Goal: Task Accomplishment & Management: Complete application form

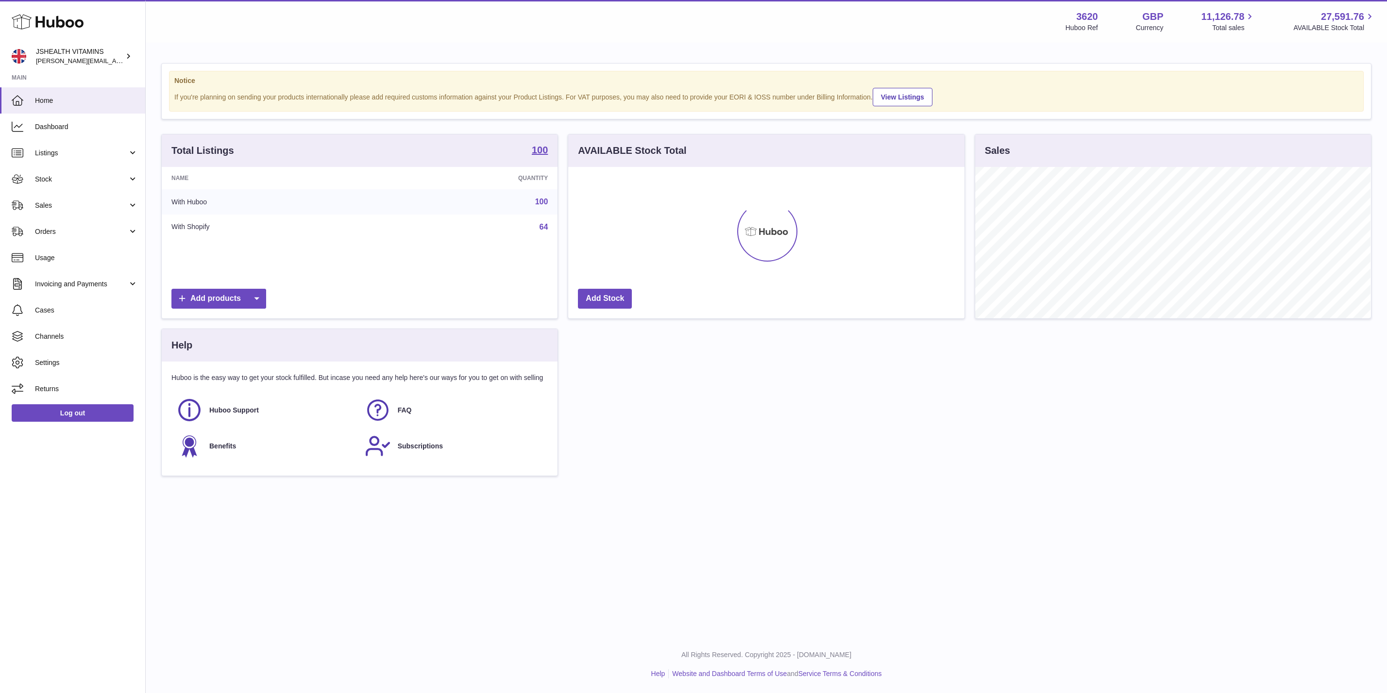
scroll to position [151, 395]
click at [83, 175] on span "Stock" at bounding box center [81, 179] width 93 height 9
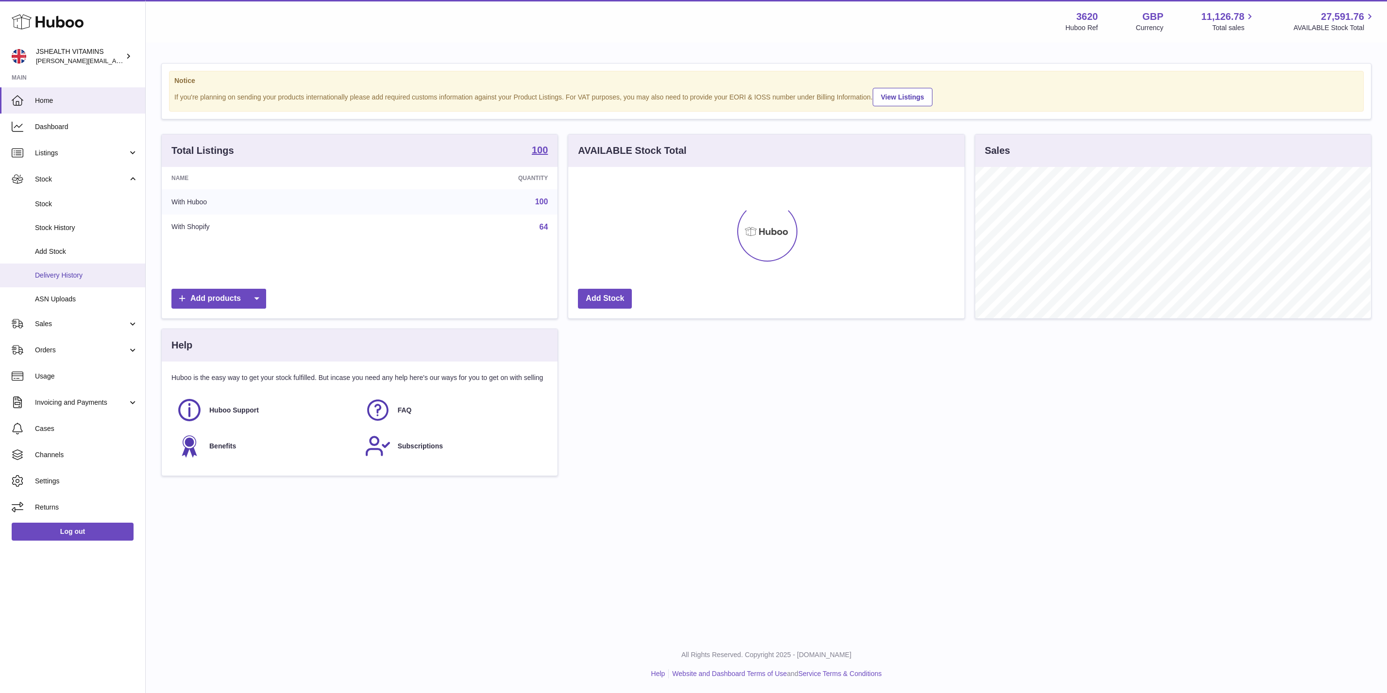
click at [89, 283] on link "Delivery History" at bounding box center [72, 276] width 145 height 24
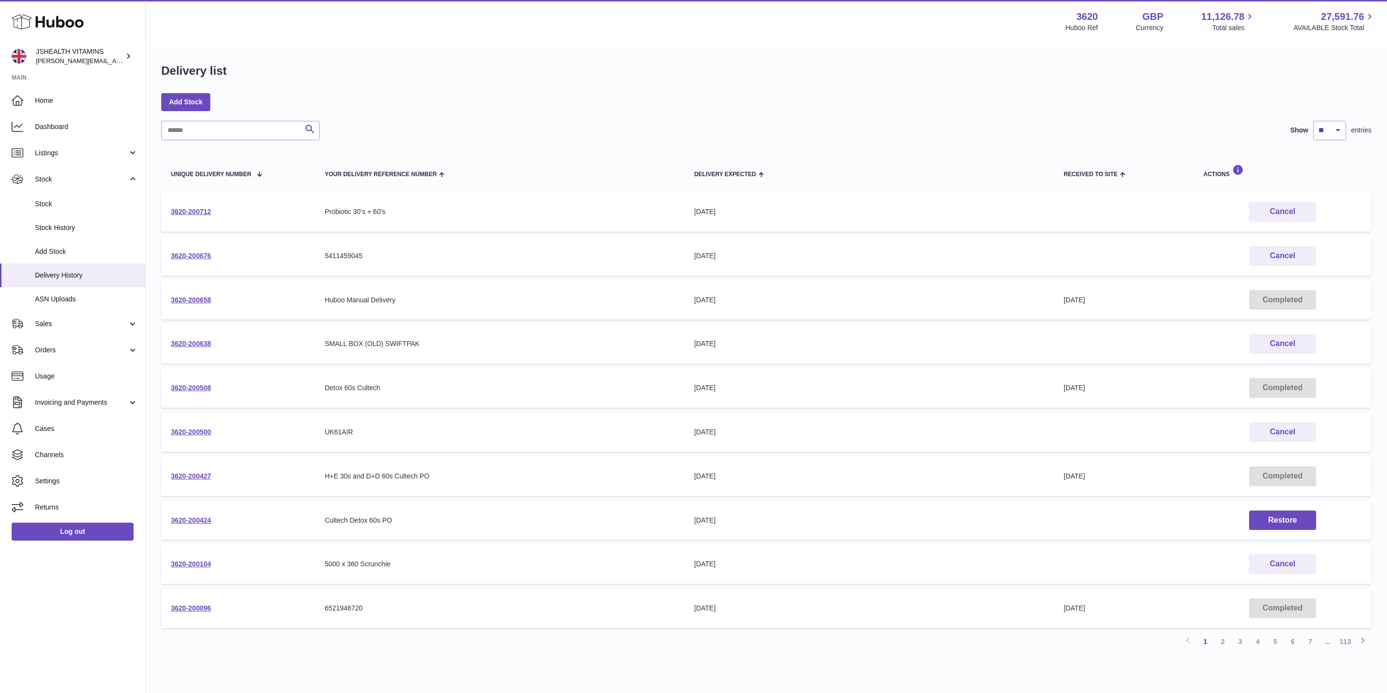
click at [1182, 677] on div "All Rights Reserved. Copyright 2025 - Huboo.co.uk Help Website and Dashboard Te…" at bounding box center [766, 705] width 1241 height 57
click at [1220, 643] on link "2" at bounding box center [1222, 641] width 17 height 17
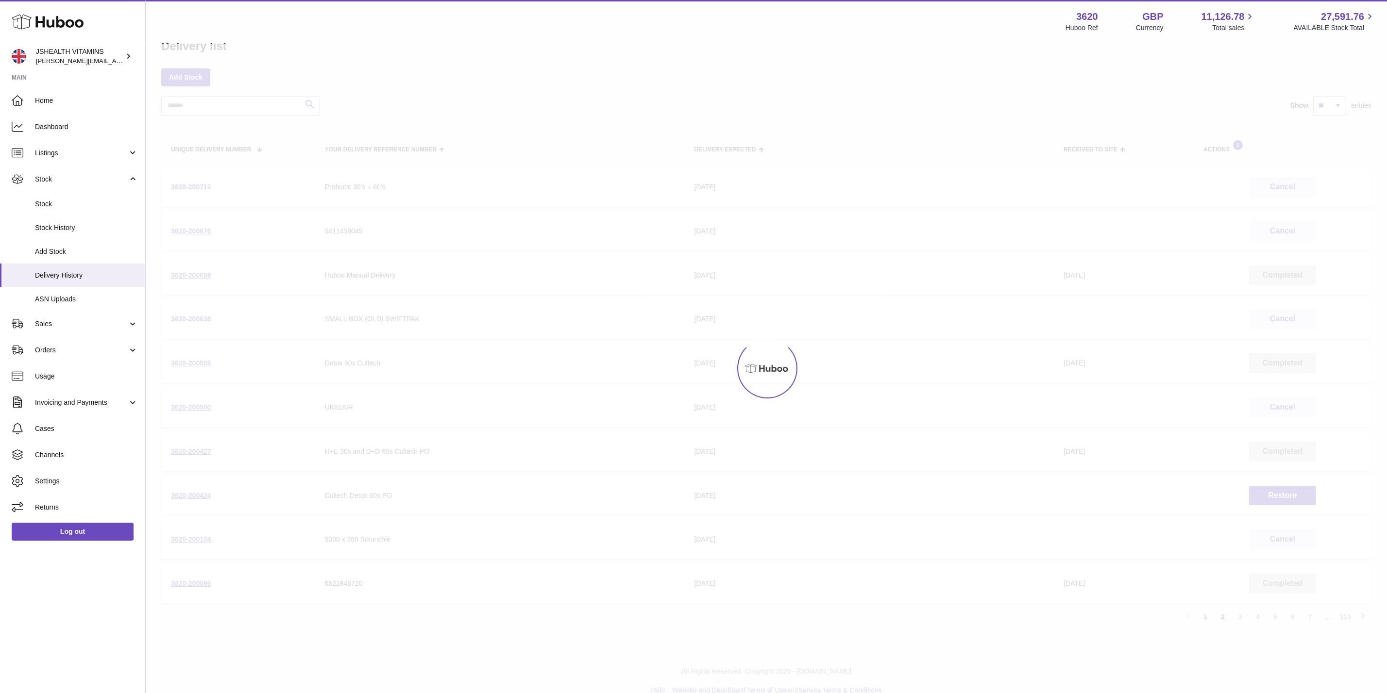
scroll to position [35, 0]
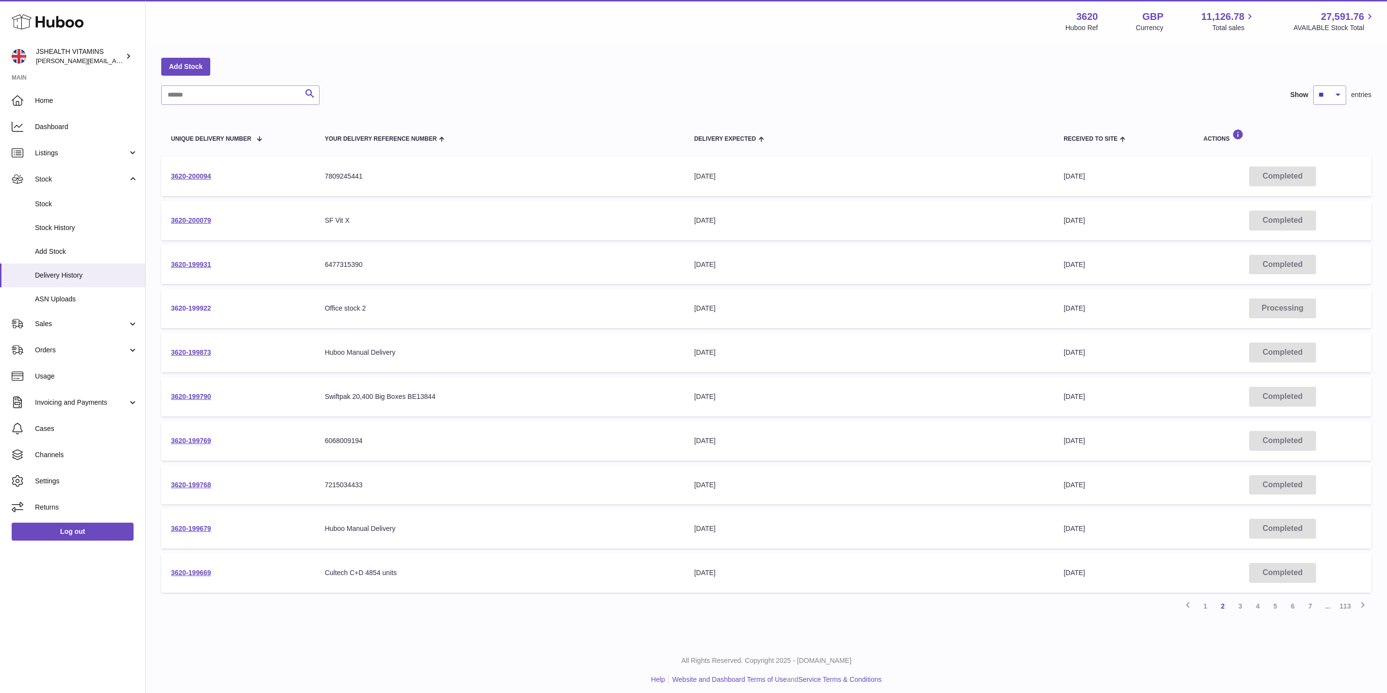
click at [196, 304] on link "3620-199922" at bounding box center [191, 308] width 40 height 8
click at [192, 261] on link "3620-199931" at bounding box center [191, 265] width 40 height 8
click at [194, 214] on td "3620-200079" at bounding box center [238, 220] width 154 height 39
click at [189, 217] on link "3620-200079" at bounding box center [191, 221] width 40 height 8
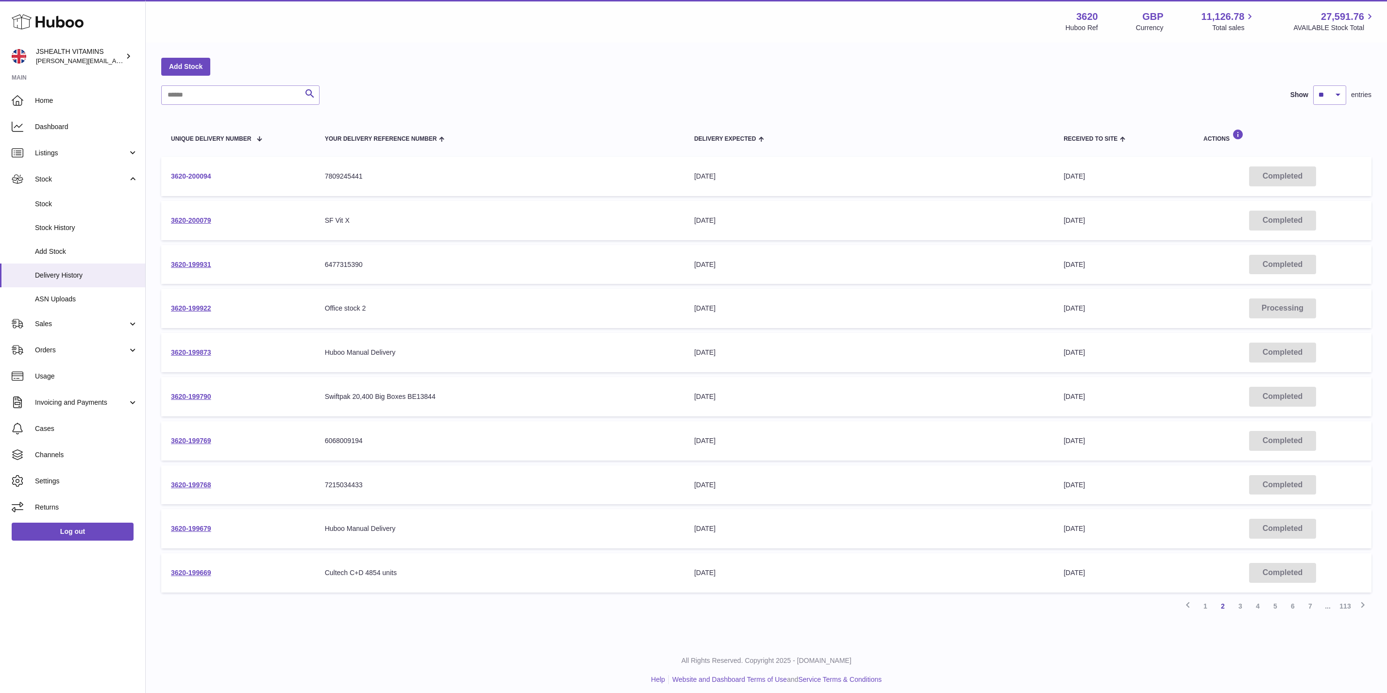
click at [184, 174] on link "3620-200094" at bounding box center [191, 176] width 40 height 8
click at [1205, 601] on link "1" at bounding box center [1204, 606] width 17 height 17
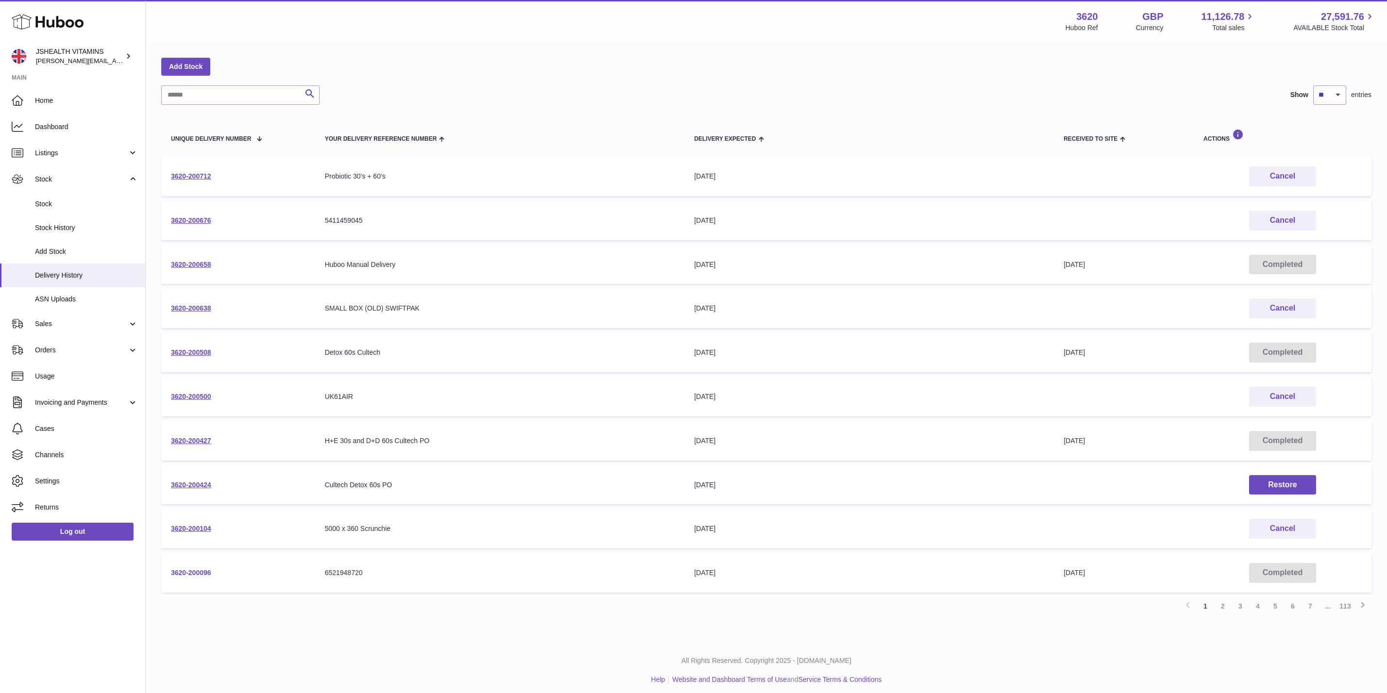
click at [196, 569] on link "3620-200096" at bounding box center [191, 573] width 40 height 8
click at [186, 525] on link "3620-200104" at bounding box center [191, 529] width 40 height 8
click at [182, 481] on link "3620-200424" at bounding box center [191, 485] width 40 height 8
click at [202, 438] on link "3620-200427" at bounding box center [191, 441] width 40 height 8
click at [188, 345] on td "3620-200508" at bounding box center [238, 352] width 154 height 39
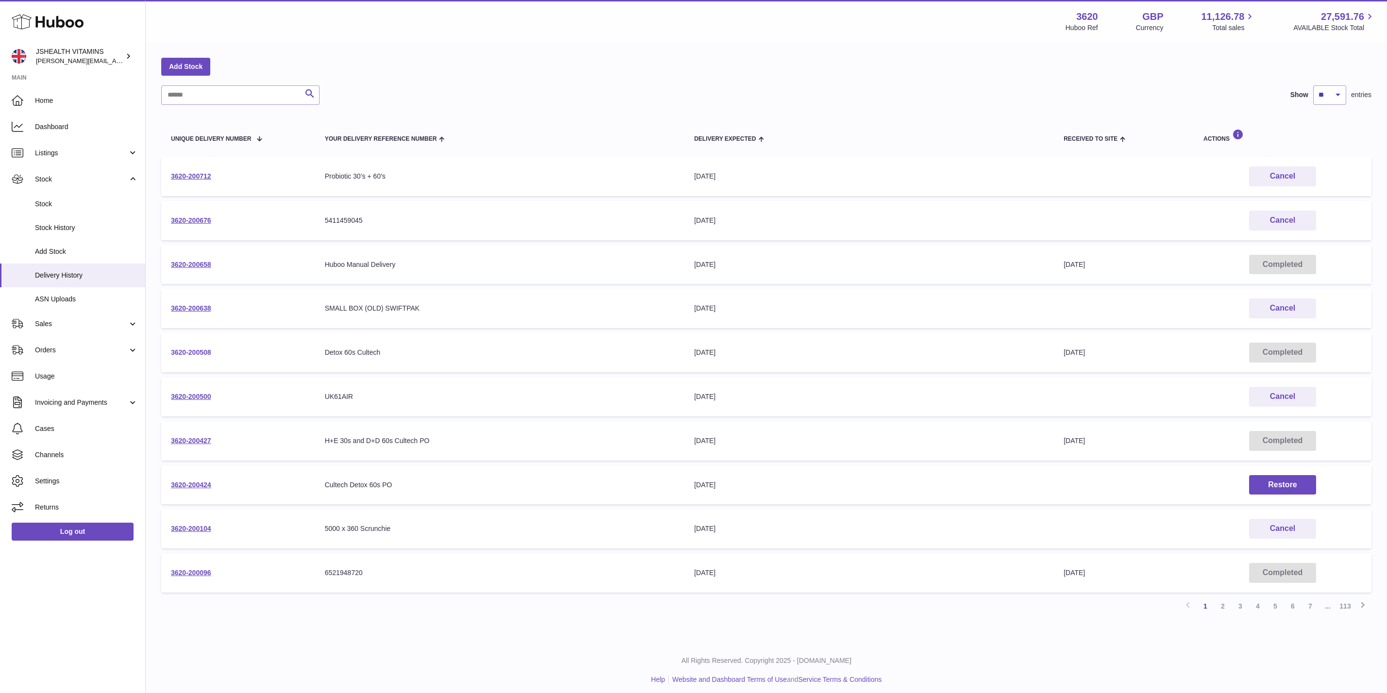
click at [187, 349] on link "3620-200508" at bounding box center [191, 353] width 40 height 8
click at [190, 304] on link "3620-200638" at bounding box center [191, 308] width 40 height 8
click at [199, 261] on link "3620-200658" at bounding box center [191, 265] width 40 height 8
click at [180, 262] on link "3620-200658" at bounding box center [191, 265] width 40 height 8
click at [235, 100] on input "text" at bounding box center [240, 94] width 158 height 19
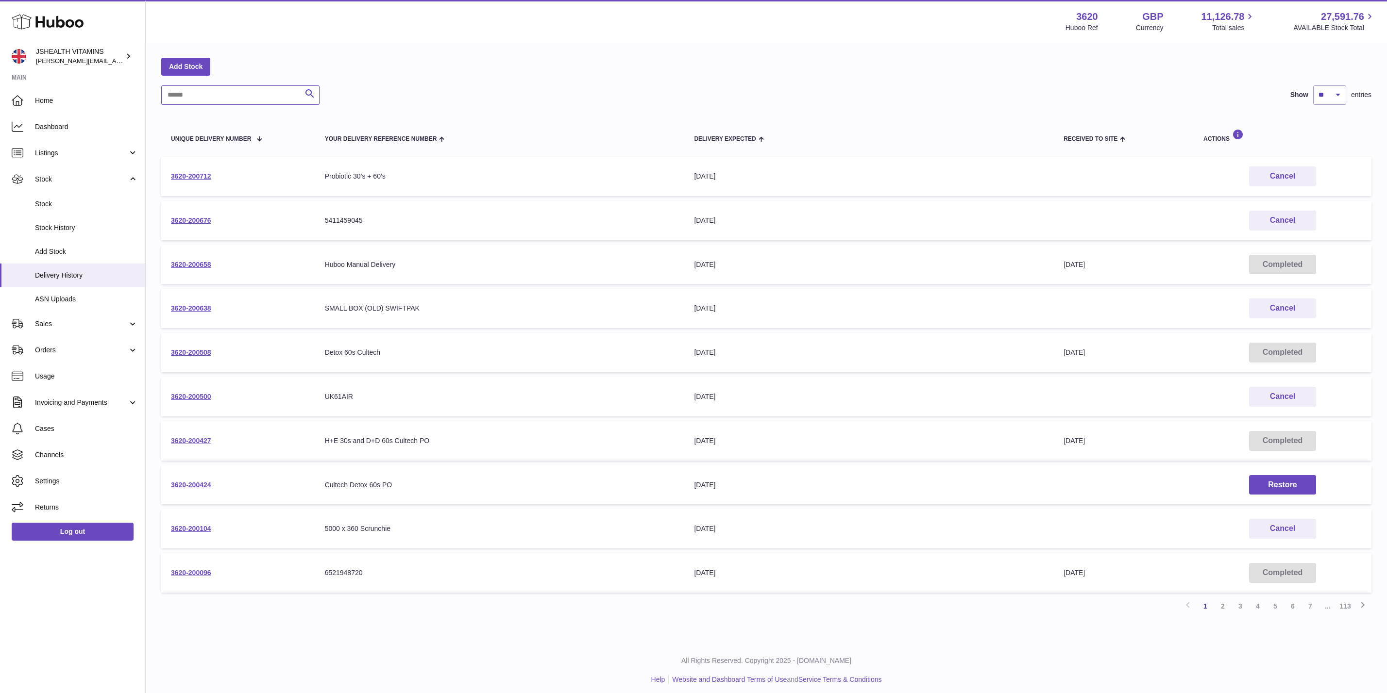
paste input "**********"
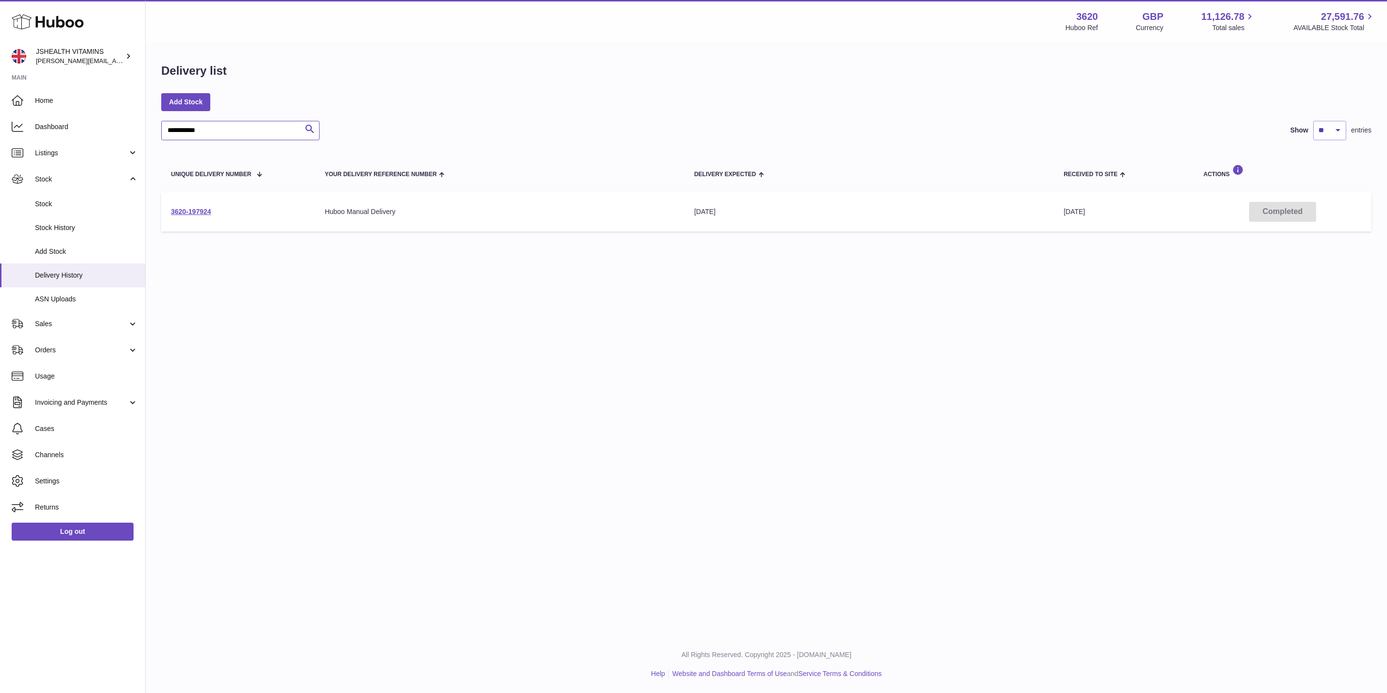
type input "**********"
click at [191, 206] on td "3620-197924" at bounding box center [238, 211] width 154 height 39
click at [187, 212] on link "3620-197924" at bounding box center [191, 212] width 40 height 8
click at [202, 146] on div "**********" at bounding box center [766, 179] width 1210 height 116
click at [184, 100] on link "Add Stock" at bounding box center [185, 101] width 49 height 17
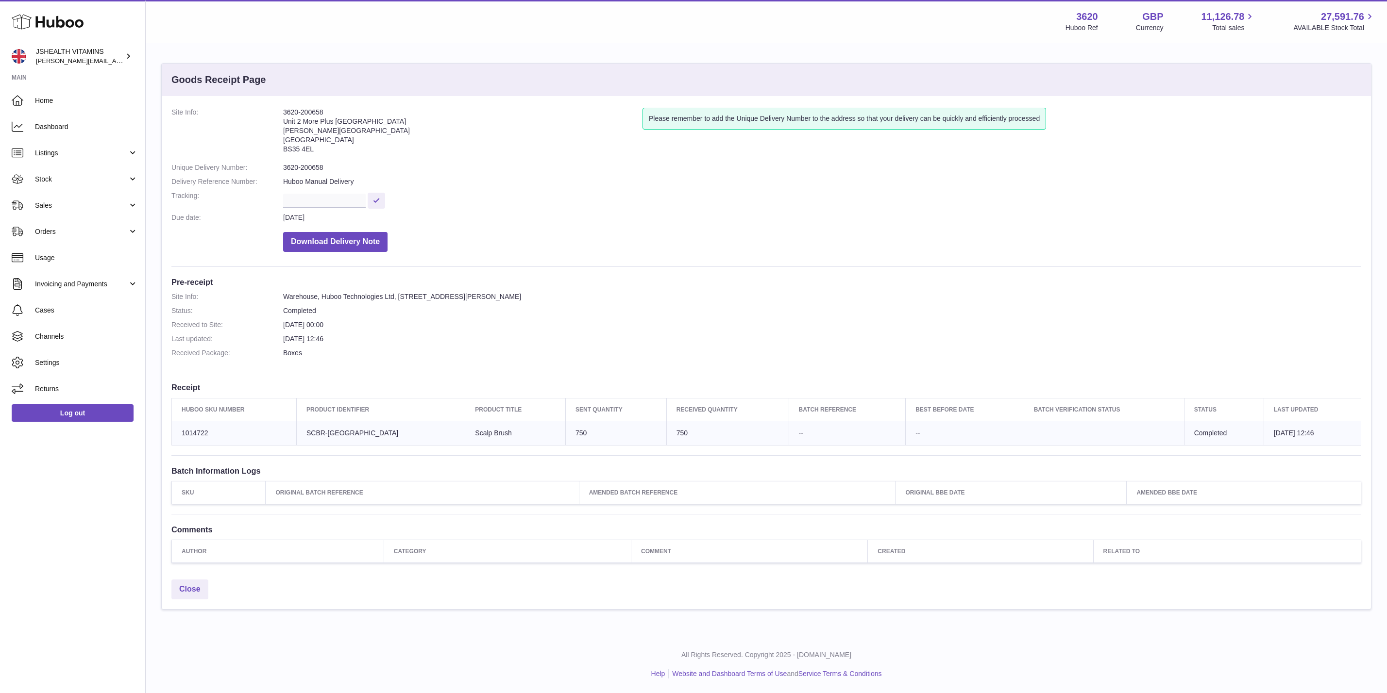
click at [754, 306] on dd "Completed" at bounding box center [822, 310] width 1078 height 9
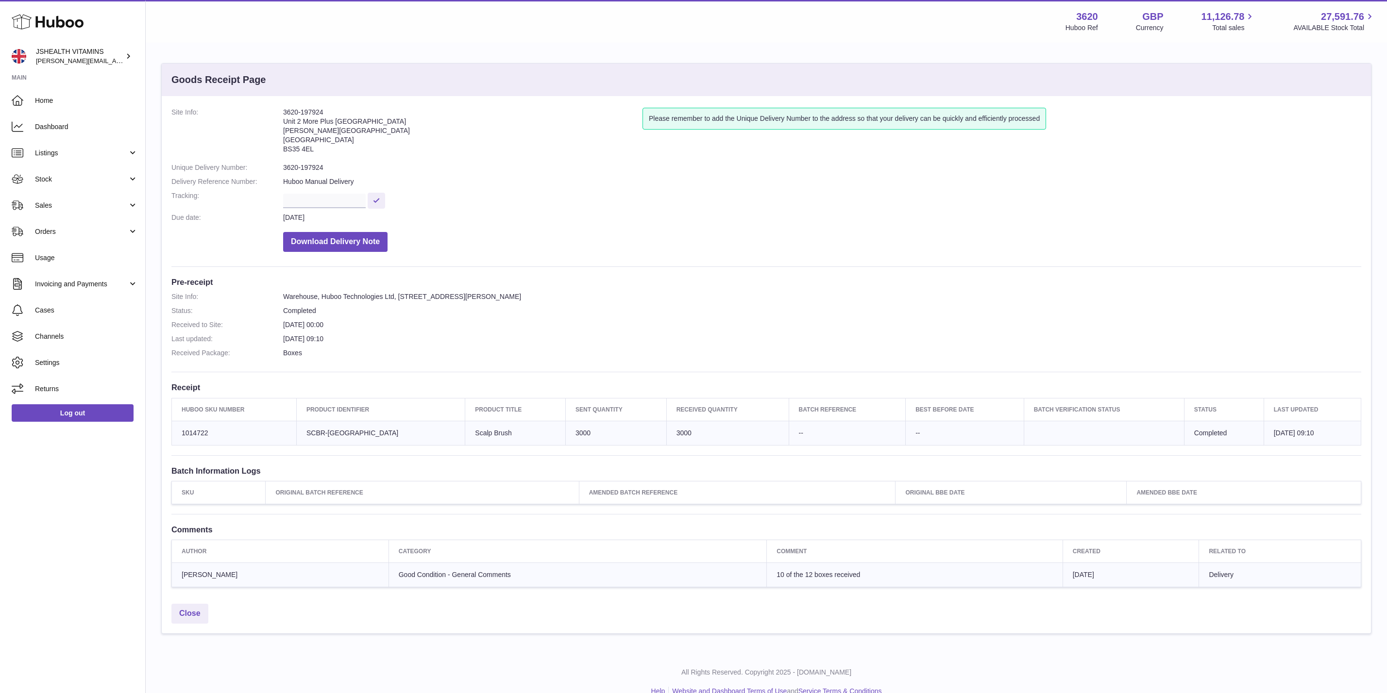
click at [673, 249] on dd "Download Delivery Note" at bounding box center [822, 239] width 1078 height 25
click at [431, 577] on span "Good Condition - General Comments" at bounding box center [455, 575] width 112 height 8
click at [776, 574] on span "10 of the 12 boxes received" at bounding box center [818, 575] width 84 height 8
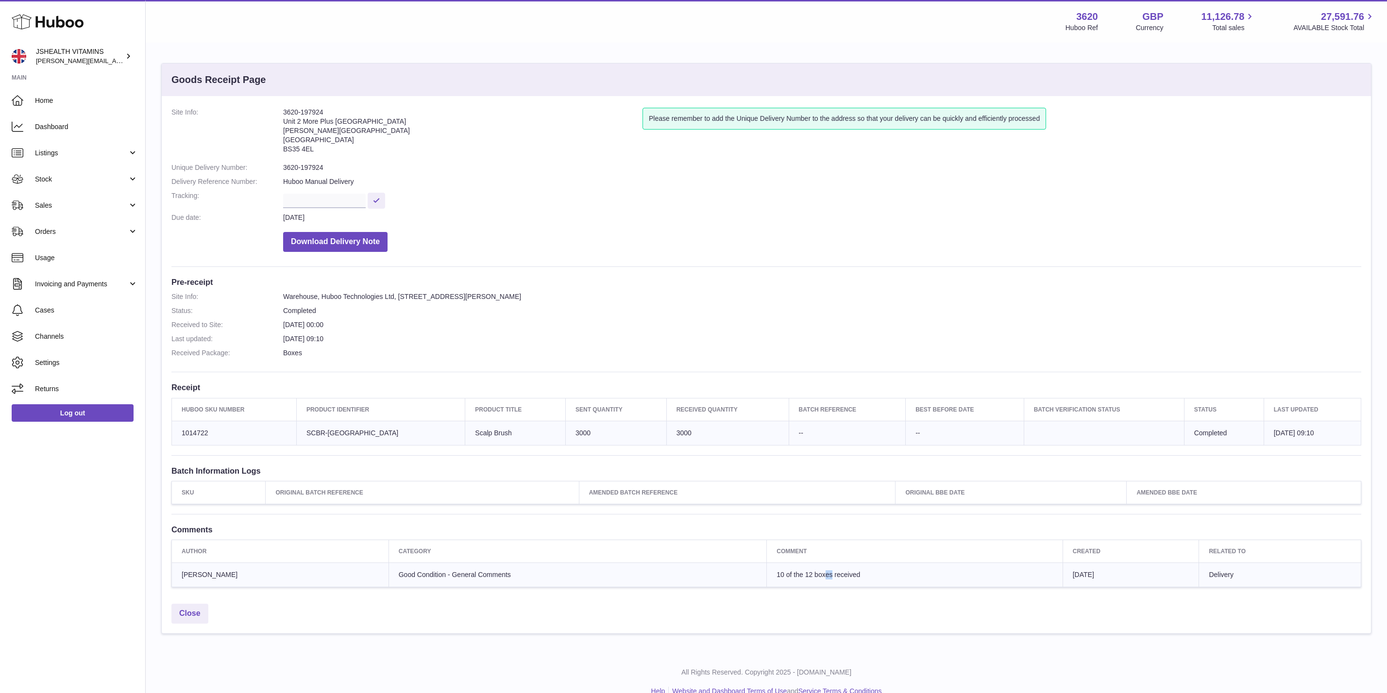
click at [776, 574] on span "10 of the 12 boxes received" at bounding box center [818, 575] width 84 height 8
click at [722, 248] on dd "Download Delivery Note" at bounding box center [822, 239] width 1078 height 25
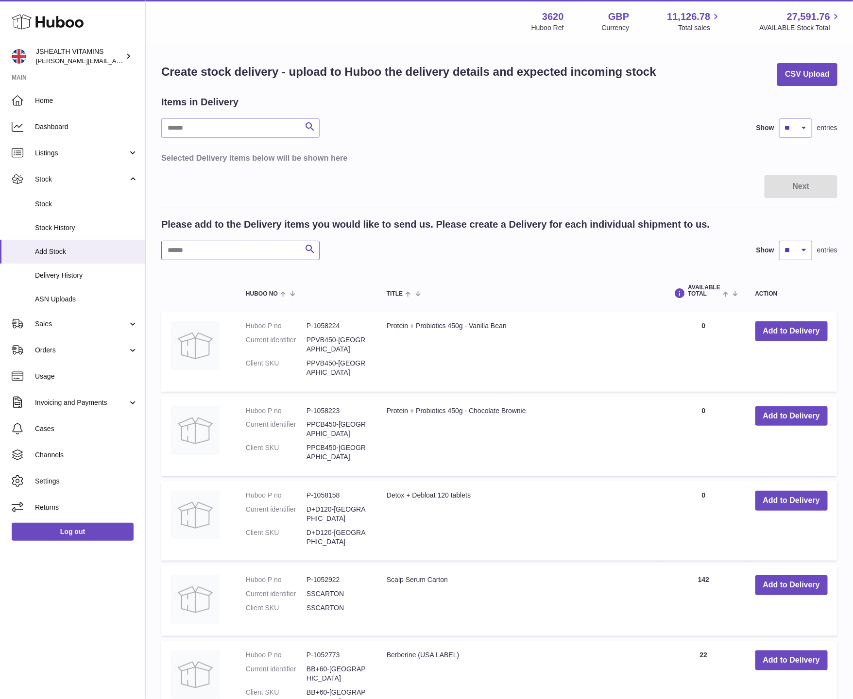
click at [196, 253] on input "text" at bounding box center [240, 250] width 158 height 19
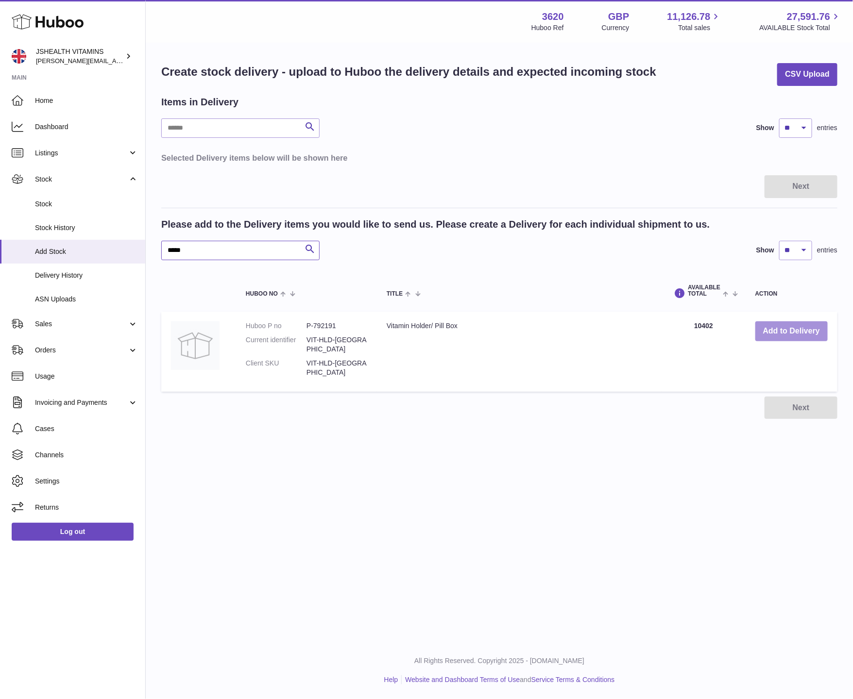
type input "****"
click at [813, 321] on button "Add to Delivery" at bounding box center [791, 331] width 72 height 20
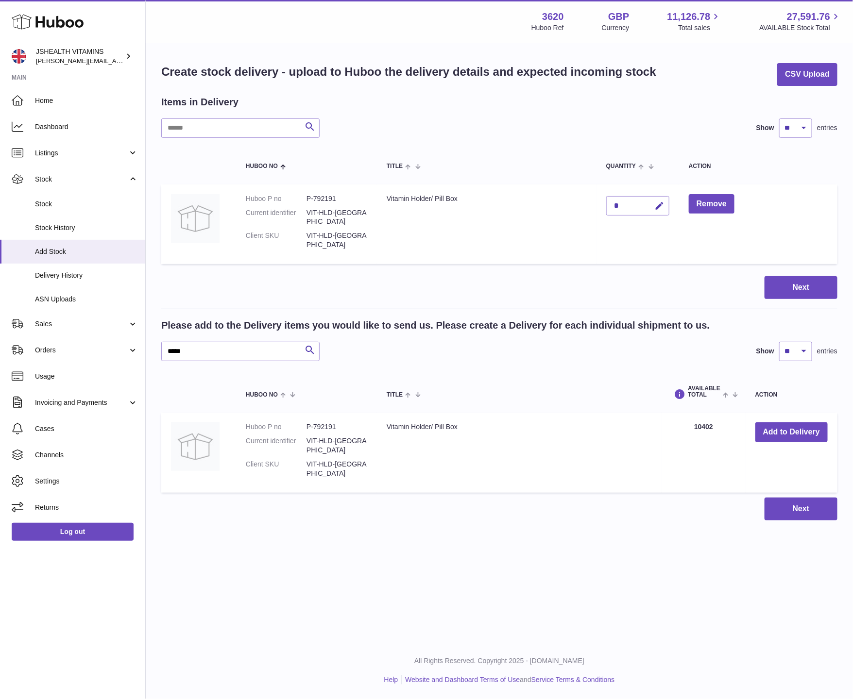
click at [633, 210] on div "*" at bounding box center [637, 205] width 63 height 19
click at [656, 209] on icon "button" at bounding box center [659, 206] width 10 height 10
type input "*****"
click at [656, 210] on button "submit" at bounding box center [658, 206] width 18 height 16
click at [803, 280] on button "Next" at bounding box center [800, 287] width 73 height 23
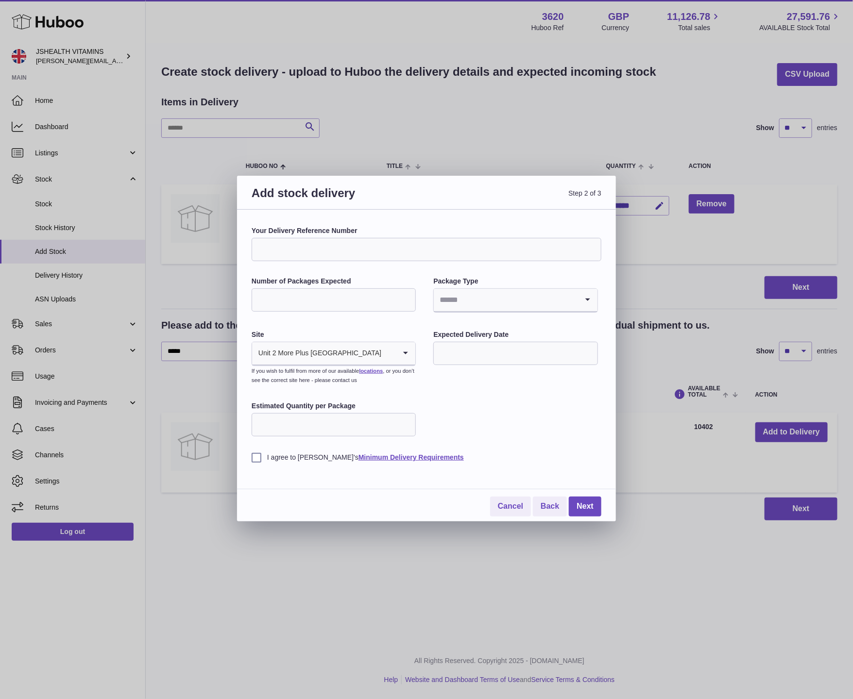
click at [327, 229] on label "Your Delivery Reference Number" at bounding box center [427, 230] width 350 height 9
click at [327, 238] on input "Your Delivery Reference Number" at bounding box center [427, 249] width 350 height 23
paste input "*********"
type input "**********"
click at [372, 314] on div "**********" at bounding box center [427, 344] width 350 height 236
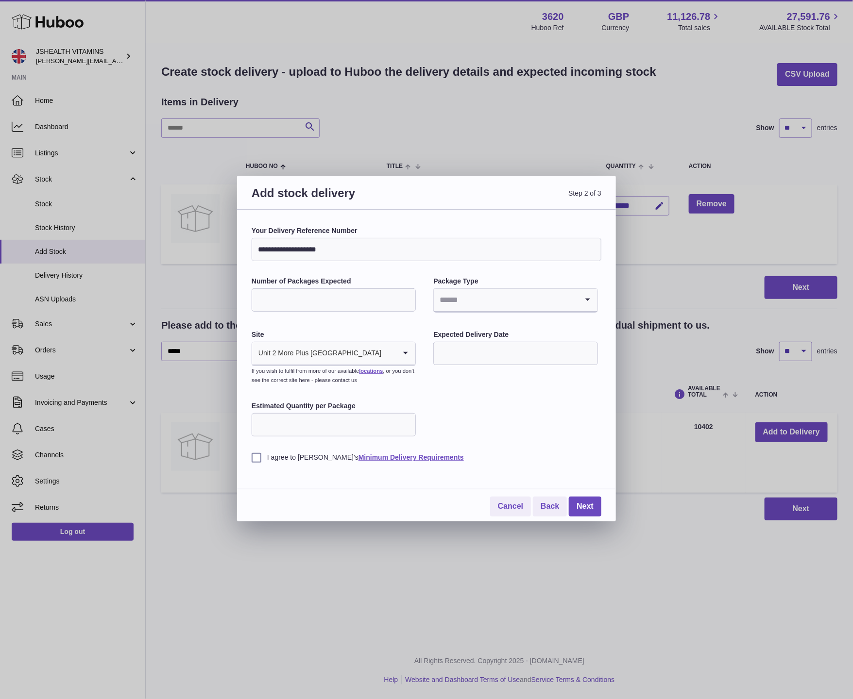
click at [270, 335] on label "Site" at bounding box center [334, 334] width 164 height 9
click at [275, 315] on div "**********" at bounding box center [427, 344] width 350 height 236
click at [275, 309] on input "Number of Packages Expected" at bounding box center [334, 299] width 164 height 23
type input "*"
type input "**"
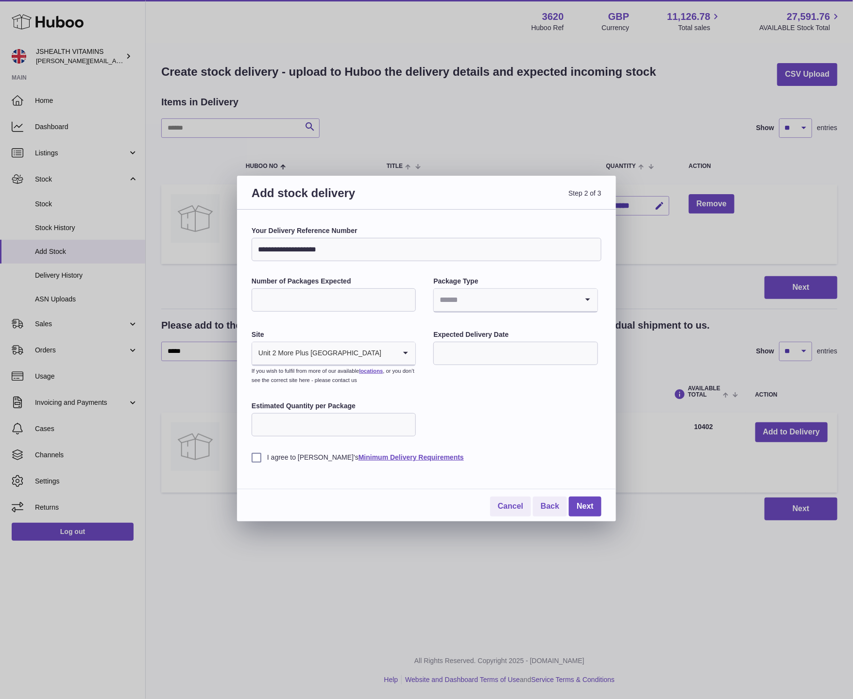
click at [483, 322] on div "**********" at bounding box center [427, 344] width 350 height 236
click at [482, 304] on input "Search for option" at bounding box center [506, 300] width 144 height 22
click at [462, 364] on li "Boxes" at bounding box center [515, 364] width 162 height 19
click at [469, 365] on input "text" at bounding box center [515, 353] width 164 height 23
click at [450, 496] on span "29" at bounding box center [448, 492] width 17 height 17
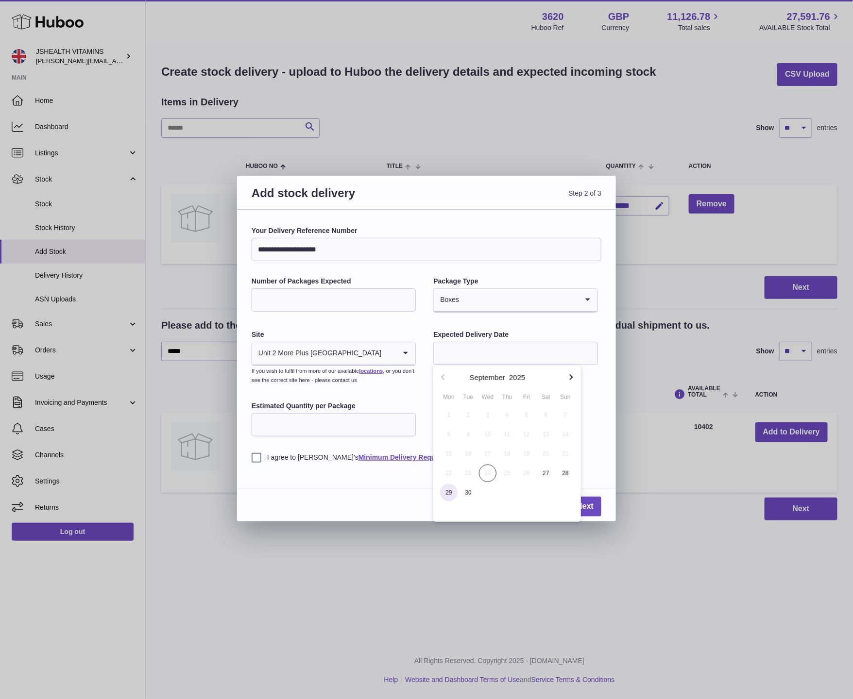
type input "**********"
click at [267, 458] on label "I agree to Huboo's Minimum Delivery Requirements" at bounding box center [427, 457] width 350 height 9
click at [586, 509] on link "Next" at bounding box center [585, 507] width 33 height 20
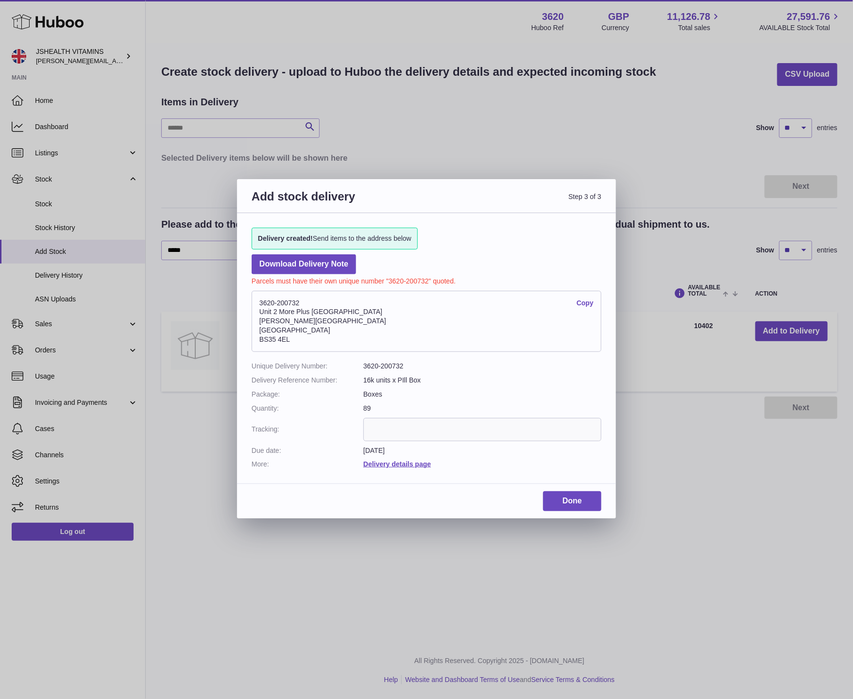
click at [285, 304] on address "3620-200732 Copy Unit 2 More Plus Central Park Hudson Ave Severn Beach BS35 4EL" at bounding box center [427, 321] width 350 height 61
copy address "3620-200732"
click at [588, 497] on link "Done" at bounding box center [572, 501] width 58 height 20
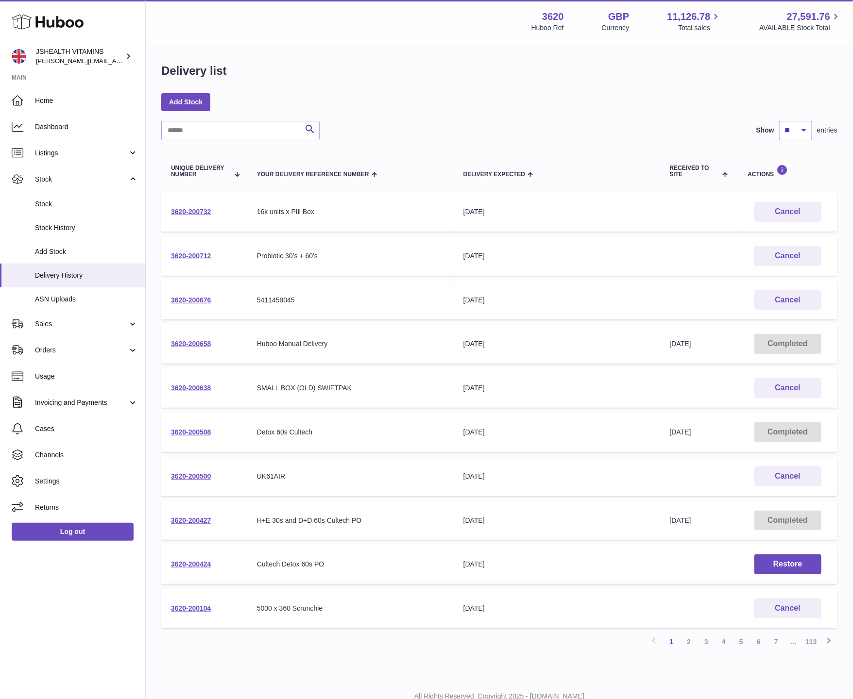
click at [205, 204] on td "3620-200732" at bounding box center [204, 211] width 86 height 39
click at [202, 210] on link "3620-200732" at bounding box center [191, 212] width 40 height 8
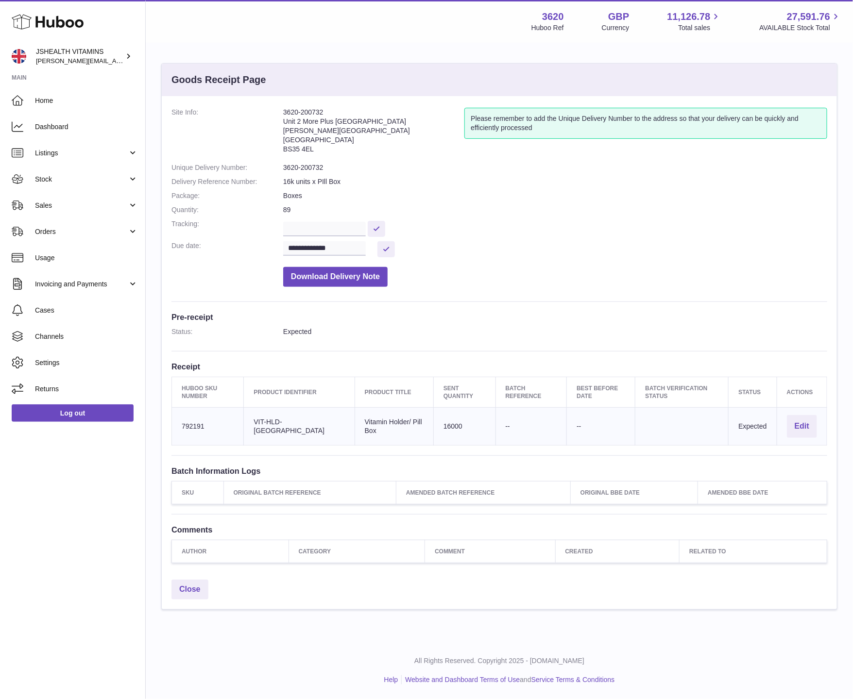
drag, startPoint x: 358, startPoint y: 428, endPoint x: 344, endPoint y: 424, distance: 15.1
click at [354, 424] on td "Product title Vitamin Holder/ Pill Box" at bounding box center [393, 427] width 79 height 38
copy td "tamin Holder/ Pill Box"
click at [210, 421] on td "Huboo SKU Number 792191" at bounding box center [208, 427] width 72 height 38
click at [201, 421] on td "Huboo SKU Number 792191" at bounding box center [208, 427] width 72 height 38
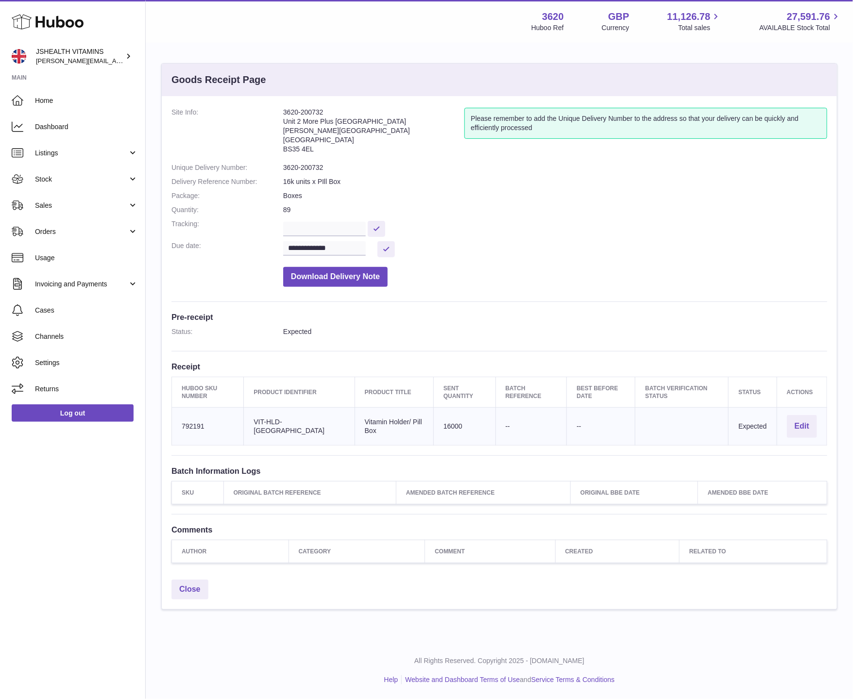
click at [201, 421] on td "Huboo SKU Number 792191" at bounding box center [208, 427] width 72 height 38
copy tr "792191"
click at [58, 209] on span "Sales" at bounding box center [81, 205] width 93 height 9
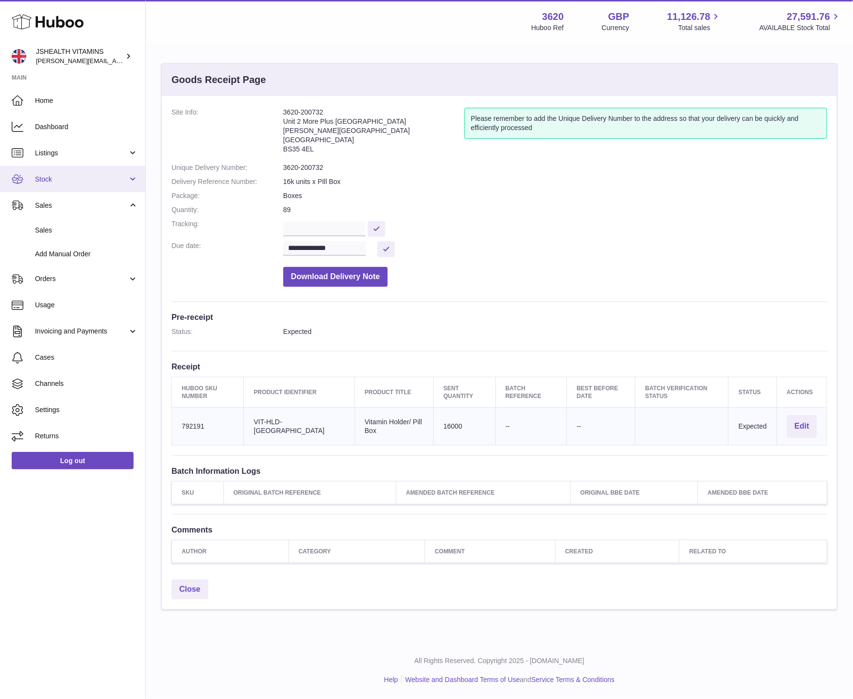
click at [53, 182] on span "Stock" at bounding box center [81, 179] width 93 height 9
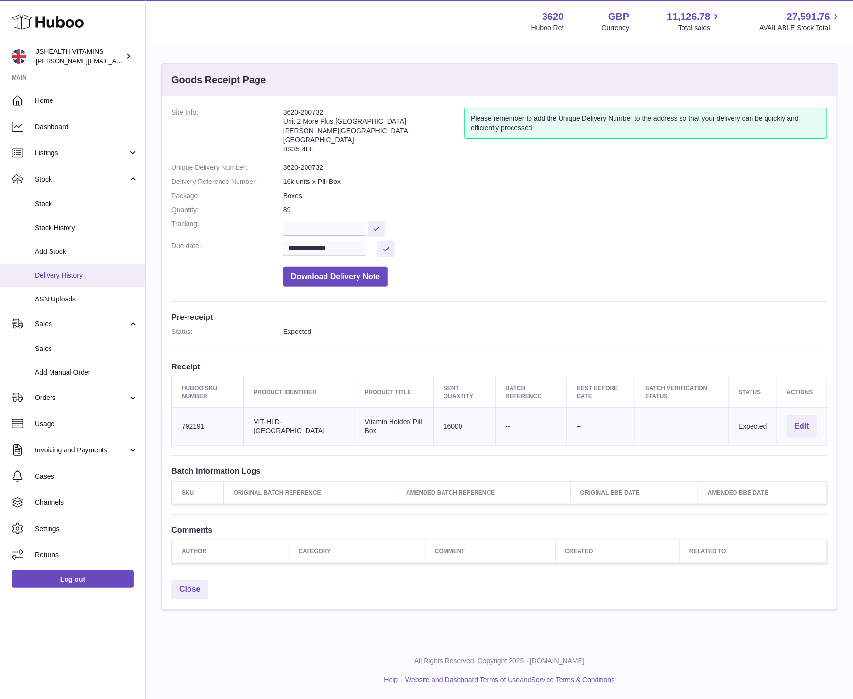
click at [57, 278] on span "Delivery History" at bounding box center [86, 275] width 103 height 9
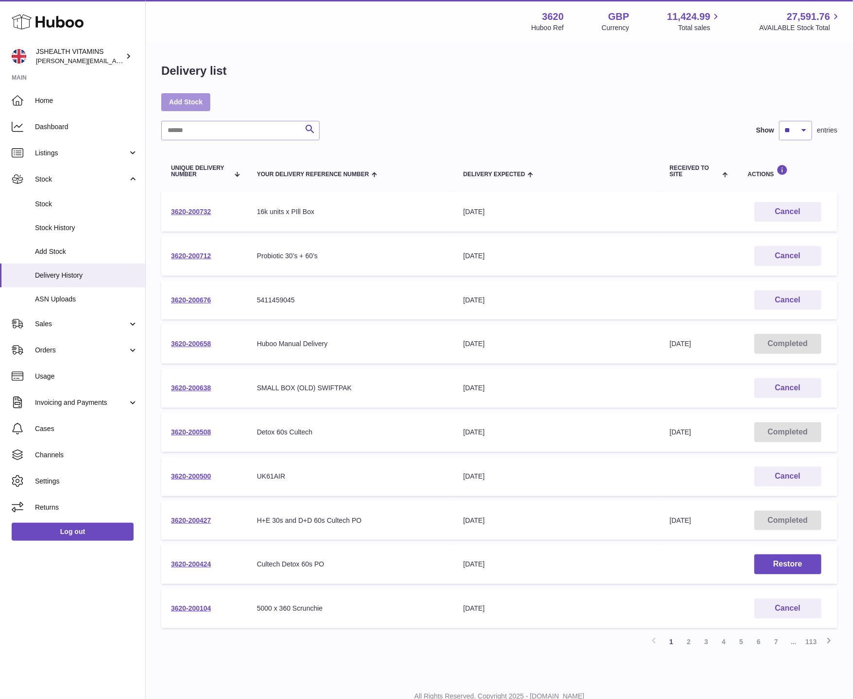
click at [192, 101] on link "Add Stock" at bounding box center [185, 101] width 49 height 17
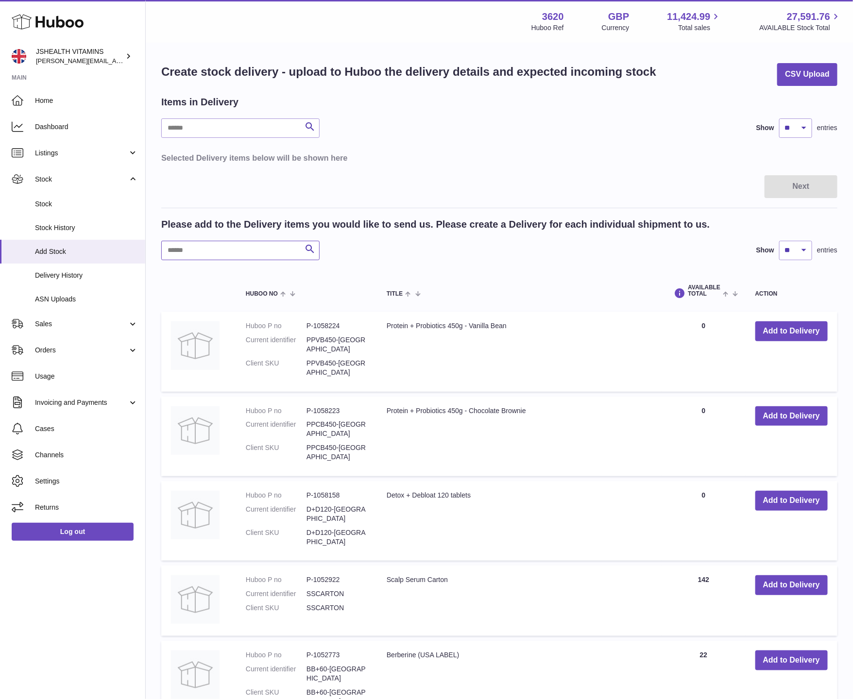
click at [209, 249] on input "text" at bounding box center [240, 250] width 158 height 19
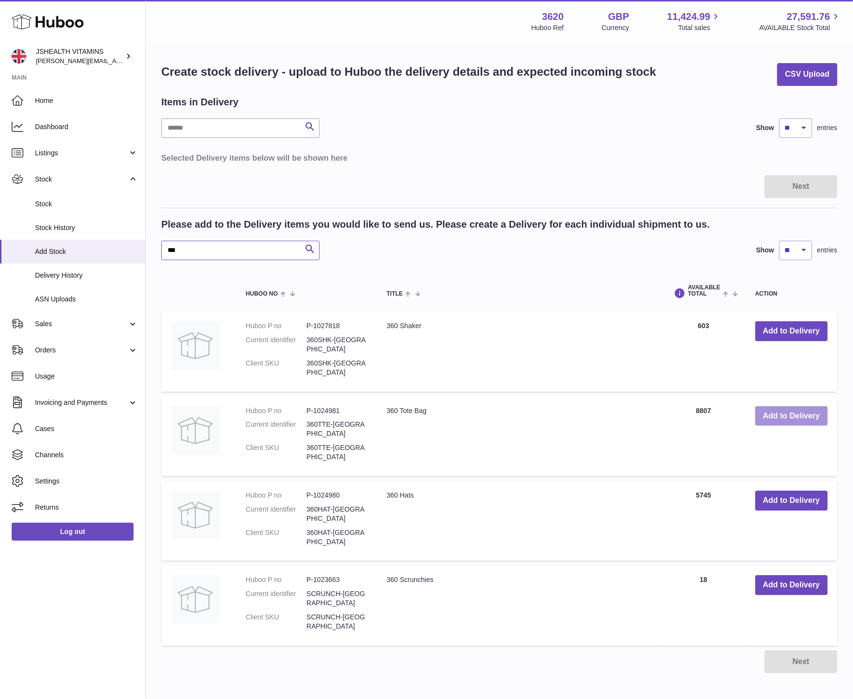
type input "***"
click at [778, 412] on button "Add to Delivery" at bounding box center [791, 416] width 72 height 20
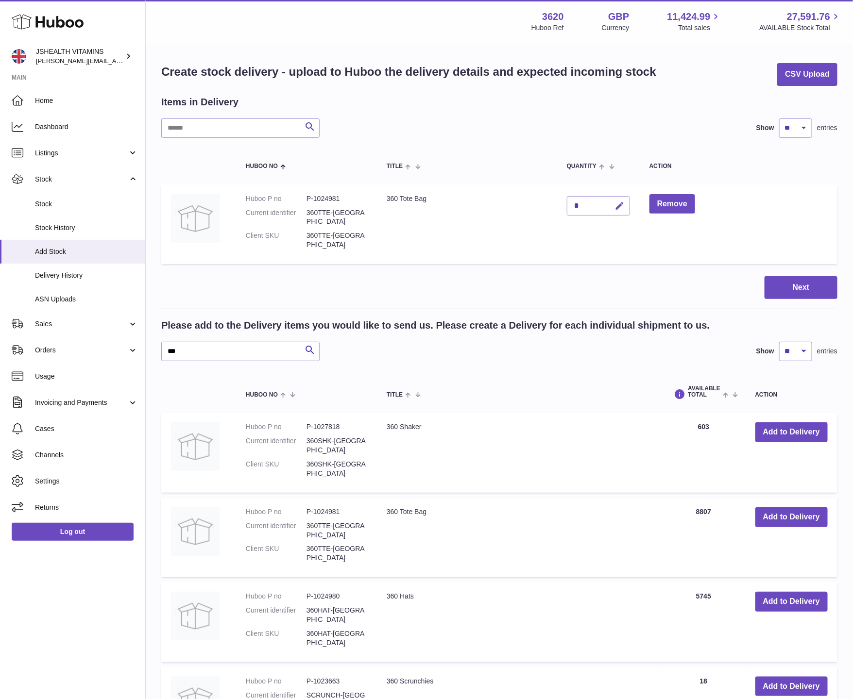
click at [622, 207] on icon "button" at bounding box center [620, 206] width 10 height 10
type input "*****"
click at [620, 205] on icon "submit" at bounding box center [620, 205] width 9 height 9
click at [806, 277] on button "Next" at bounding box center [800, 287] width 73 height 23
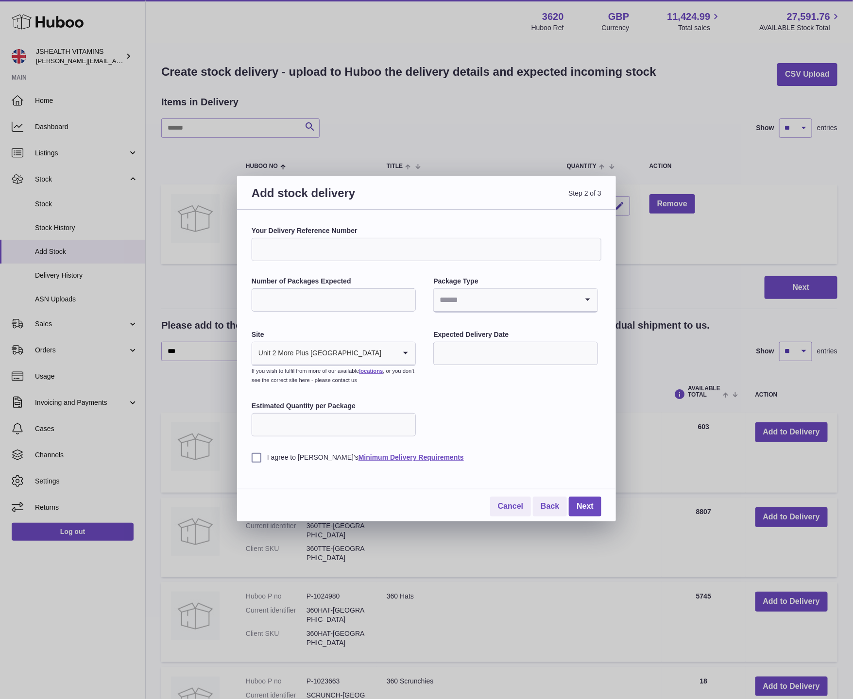
click at [220, 270] on div "Add stock delivery Step 2 of 3 Your Delivery Reference Number Number of Package…" at bounding box center [426, 349] width 853 height 699
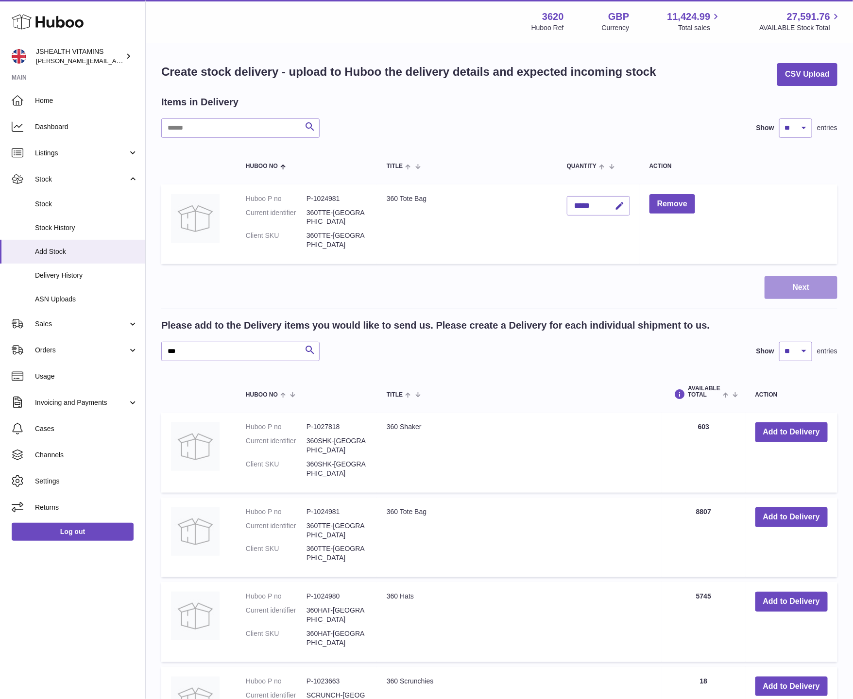
click at [804, 283] on button "Next" at bounding box center [800, 287] width 73 height 23
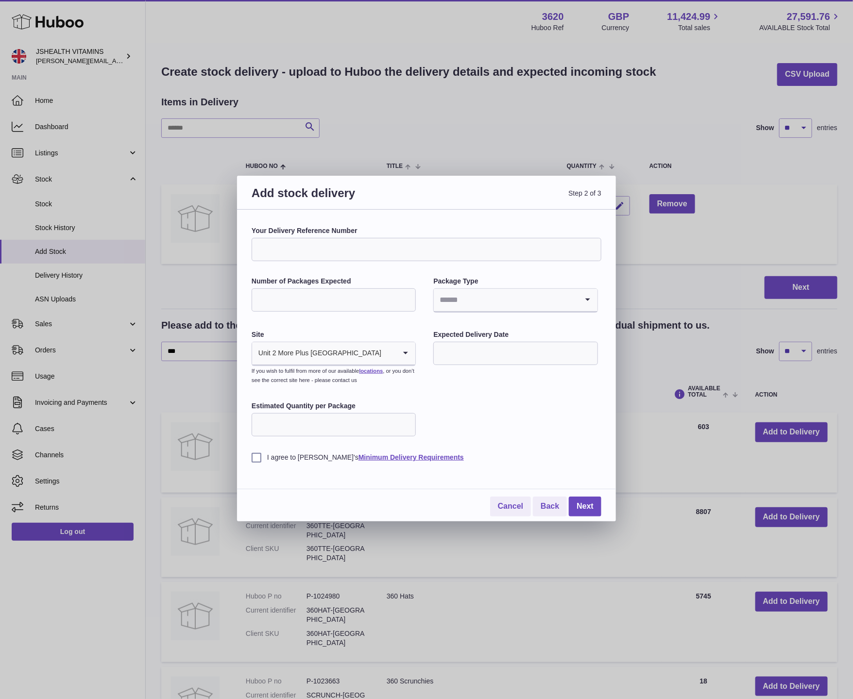
click at [344, 254] on input "Your Delivery Reference Number" at bounding box center [427, 249] width 350 height 23
type input "**********"
click at [352, 292] on input "Number of Packages Expected" at bounding box center [334, 299] width 164 height 23
type input "***"
click at [538, 309] on input "Search for option" at bounding box center [506, 300] width 144 height 22
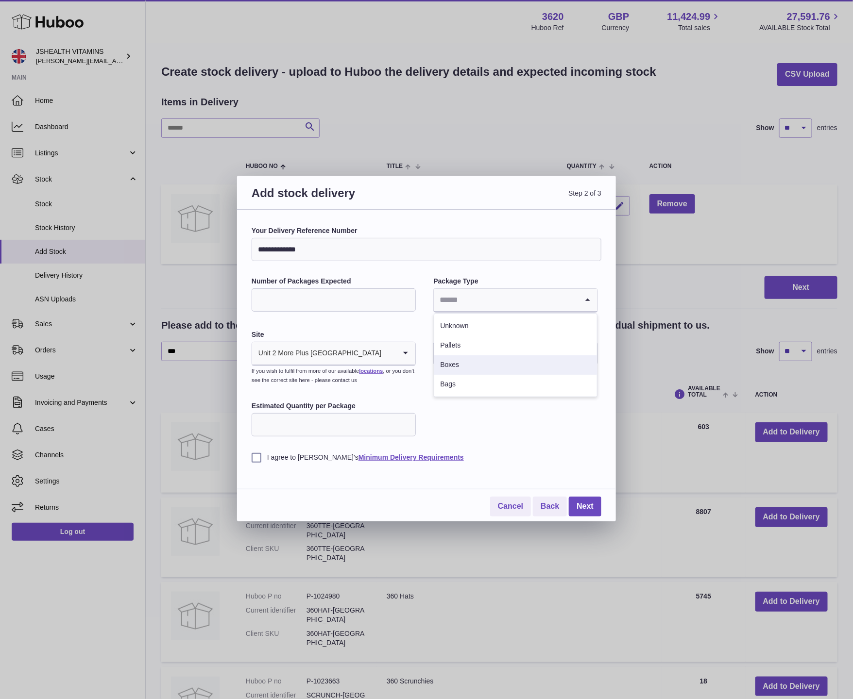
click at [488, 363] on li "Boxes" at bounding box center [515, 364] width 162 height 19
click at [475, 353] on input "text" at bounding box center [515, 353] width 164 height 23
click at [562, 370] on button "button" at bounding box center [570, 377] width 19 height 23
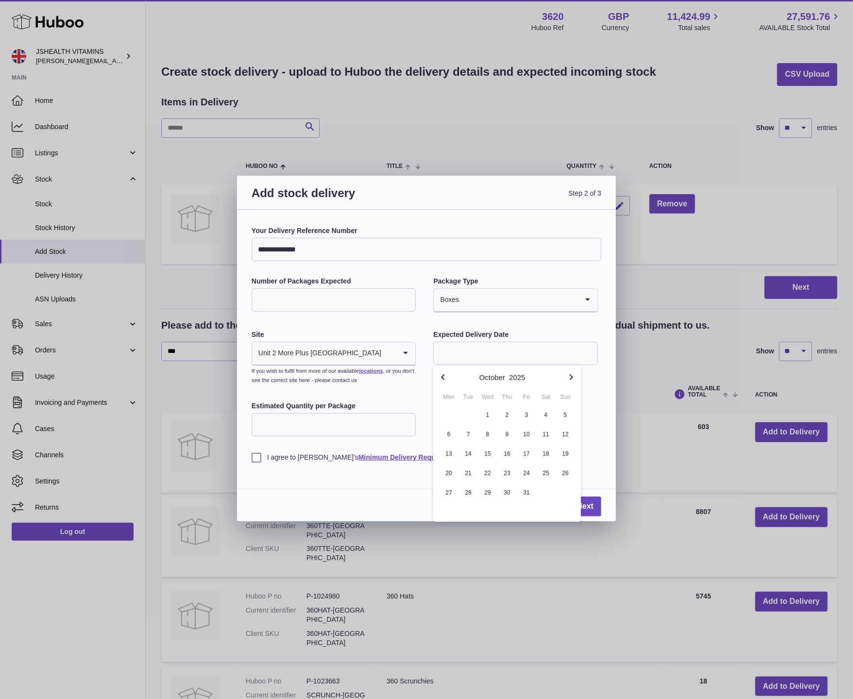
click at [562, 370] on button "button" at bounding box center [570, 377] width 19 height 23
click at [505, 475] on span "20" at bounding box center [506, 473] width 17 height 17
type input "**********"
click at [252, 461] on label "I agree to Huboo's Minimum Delivery Requirements" at bounding box center [427, 457] width 350 height 9
click at [588, 504] on link "Next" at bounding box center [585, 507] width 33 height 20
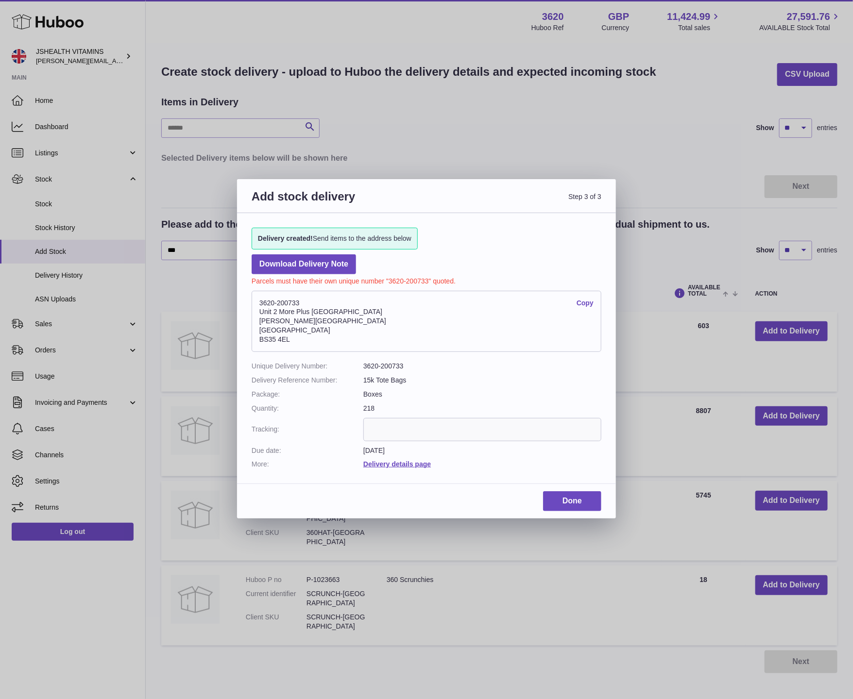
click at [285, 302] on address "3620-200733 Copy Unit 2 More Plus Central Park Hudson Ave Severn Beach BS35 4EL" at bounding box center [427, 321] width 350 height 61
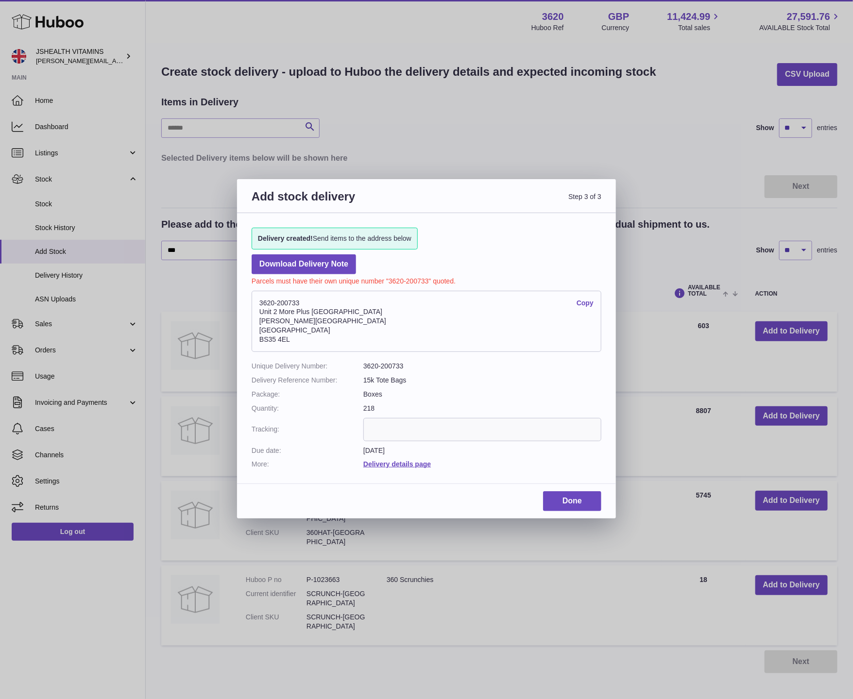
click at [285, 302] on address "3620-200733 Copy Unit 2 More Plus Central Park Hudson Ave Severn Beach BS35 4EL" at bounding box center [427, 321] width 350 height 61
copy address "3620-200733"
click at [591, 504] on link "Done" at bounding box center [572, 501] width 58 height 20
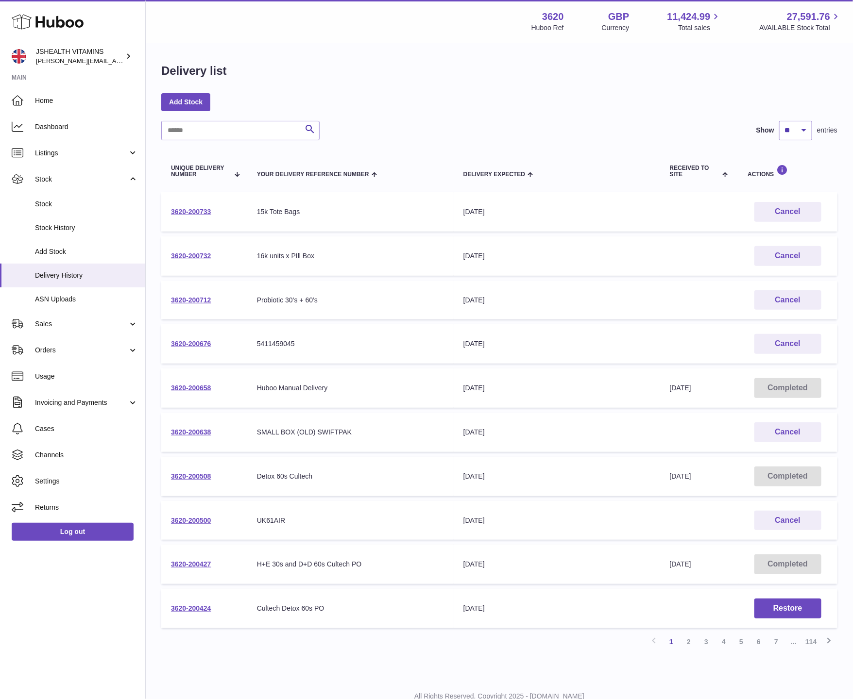
click at [195, 206] on td "3620-200733" at bounding box center [204, 211] width 86 height 39
click at [193, 209] on link "3620-200733" at bounding box center [191, 212] width 40 height 8
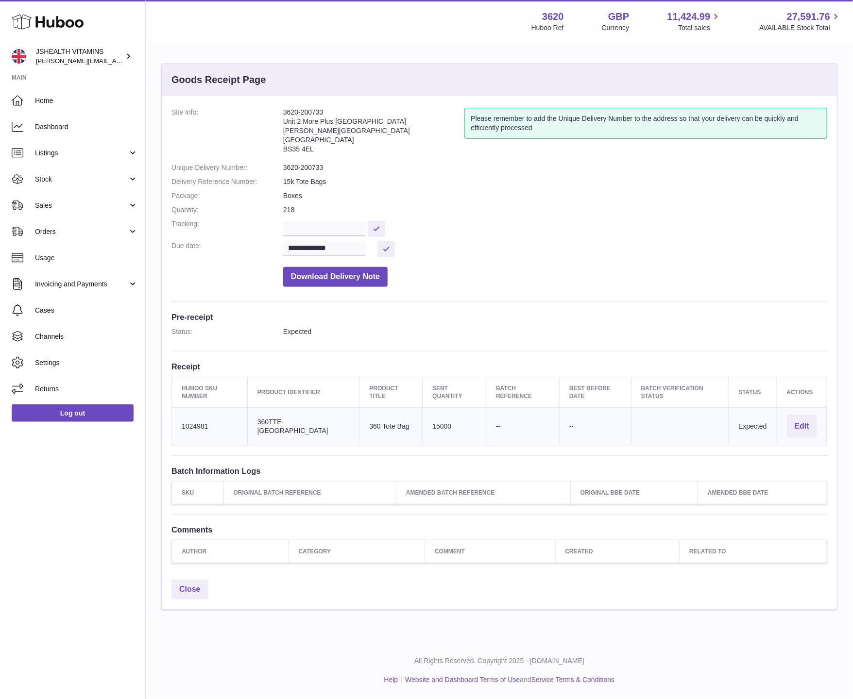
click at [200, 420] on td "Huboo SKU Number 1024981" at bounding box center [210, 427] width 76 height 38
click at [208, 426] on td "Huboo SKU Number 1024981" at bounding box center [210, 427] width 76 height 38
drag, startPoint x: 209, startPoint y: 426, endPoint x: 196, endPoint y: 426, distance: 13.6
click at [196, 426] on td "Huboo SKU Number 1024981" at bounding box center [210, 427] width 76 height 38
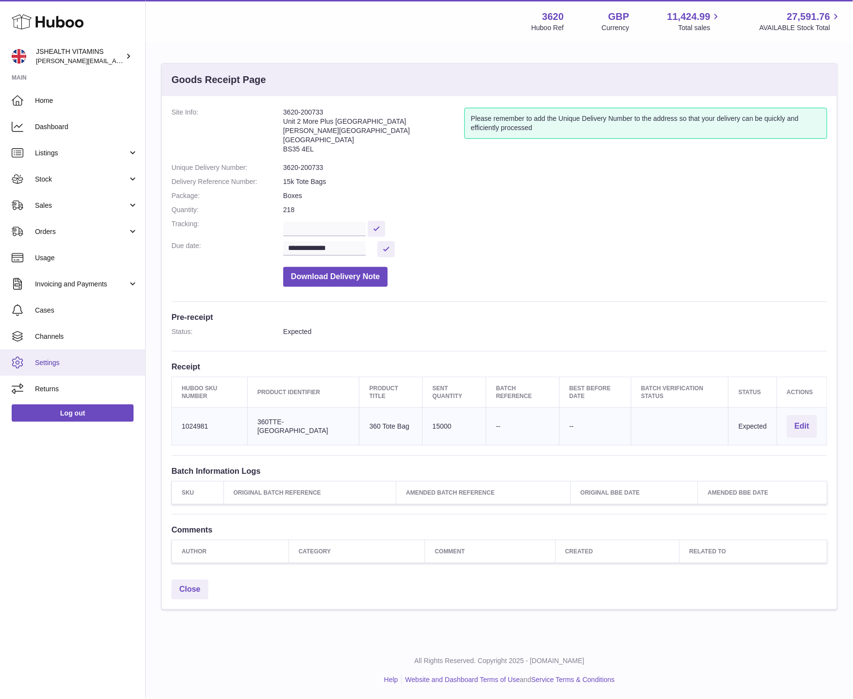
copy td "1024981"
click at [63, 183] on span "Stock" at bounding box center [81, 179] width 93 height 9
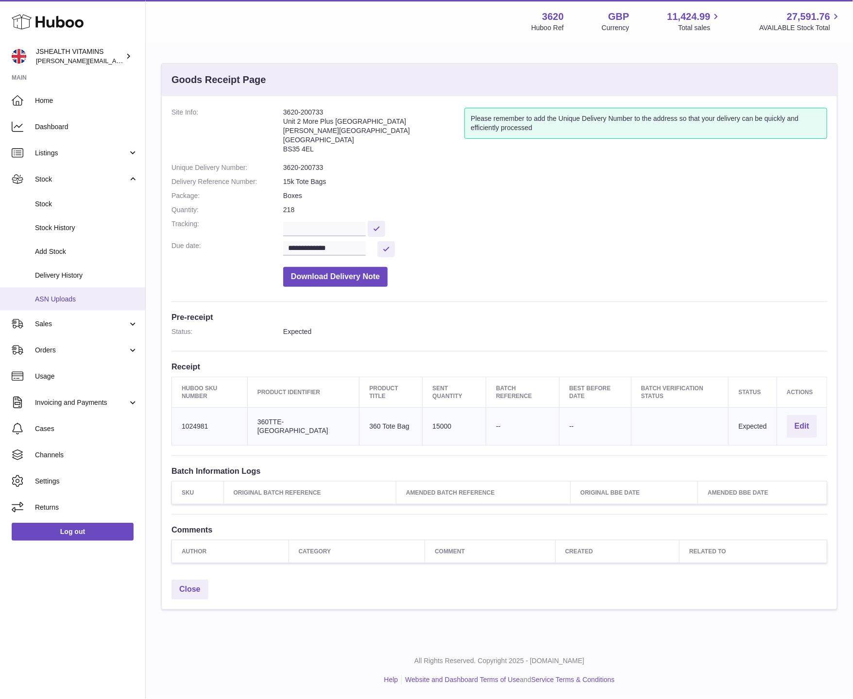
click at [62, 291] on link "ASN Uploads" at bounding box center [72, 299] width 145 height 24
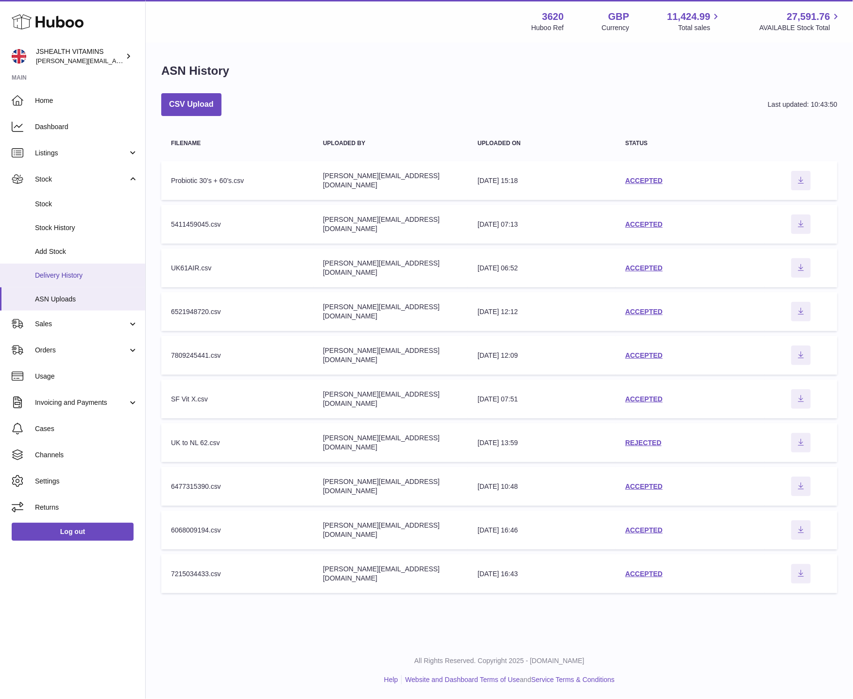
click at [71, 274] on span "Delivery History" at bounding box center [86, 275] width 103 height 9
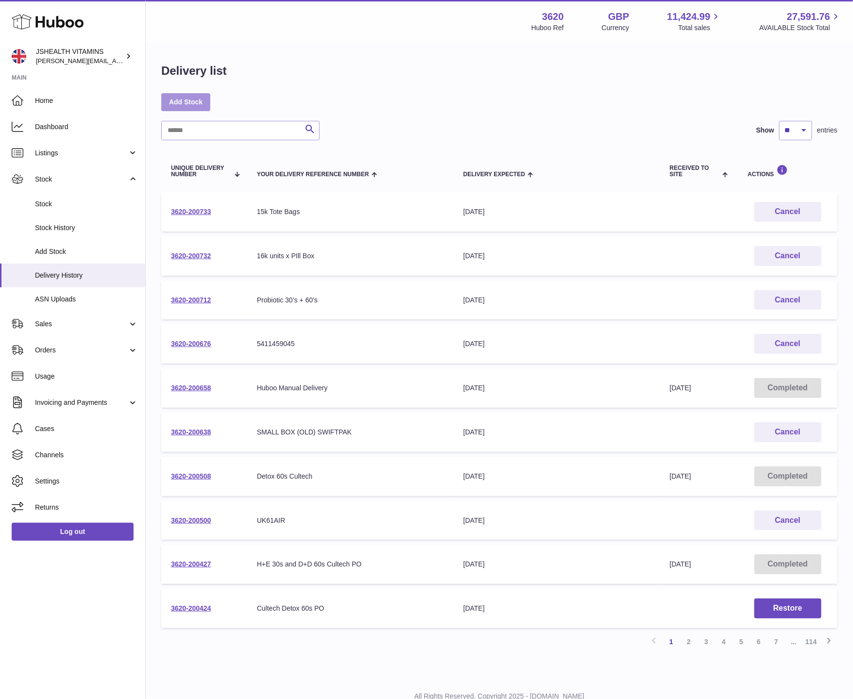
click at [196, 106] on link "Add Stock" at bounding box center [185, 101] width 49 height 17
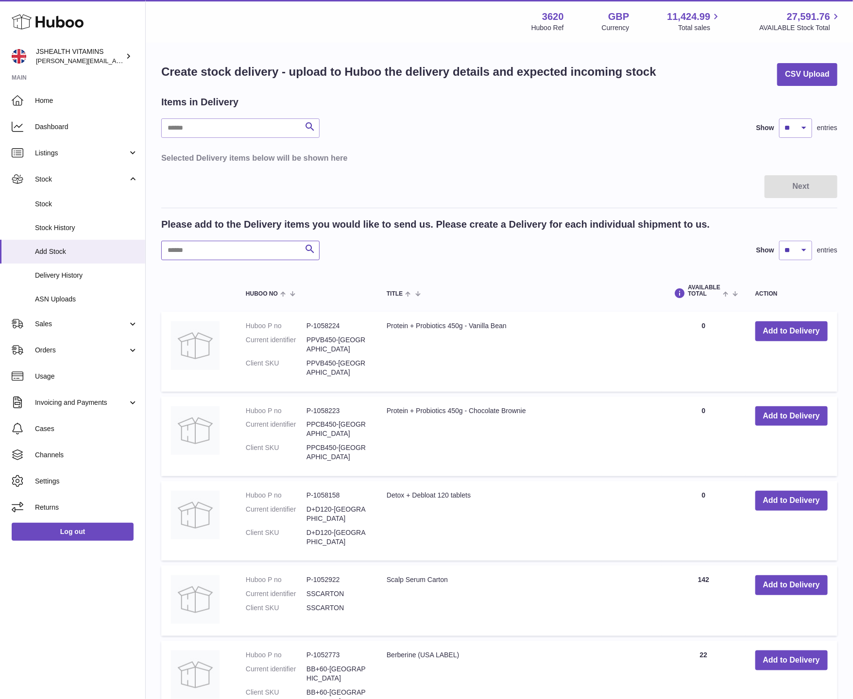
click at [215, 246] on input "text" at bounding box center [240, 250] width 158 height 19
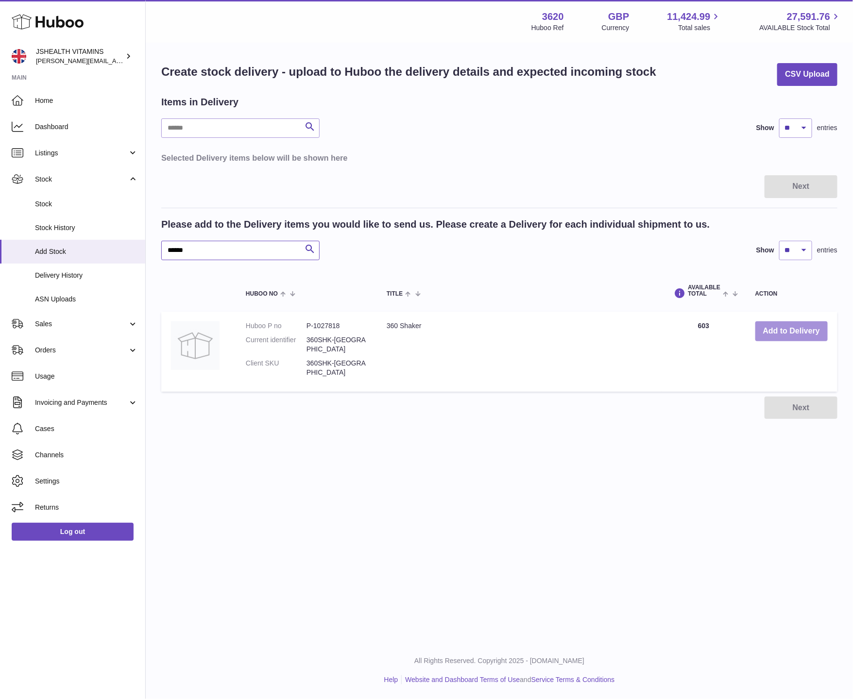
type input "******"
click at [757, 330] on button "Add to Delivery" at bounding box center [791, 331] width 72 height 20
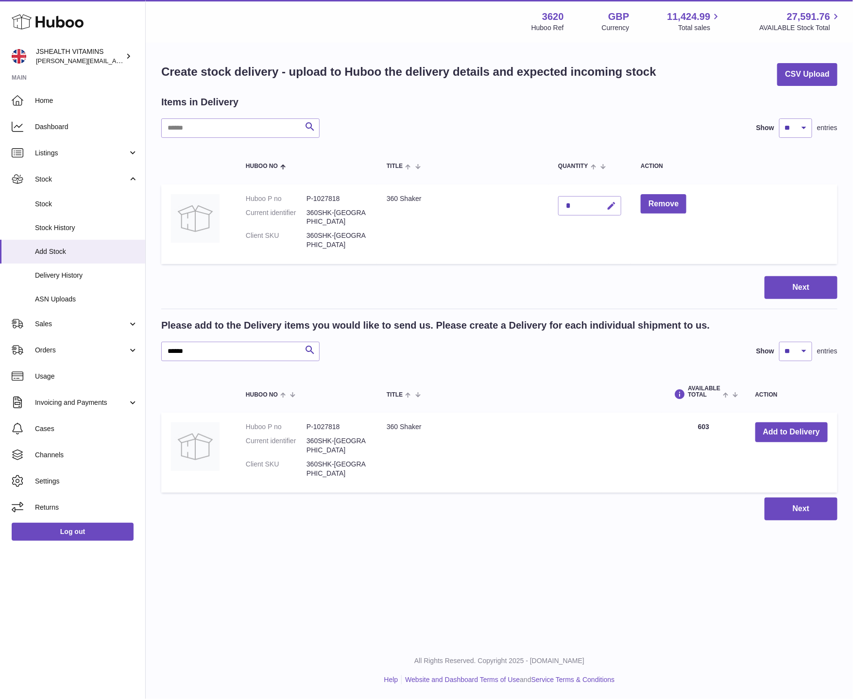
click at [614, 206] on icon "button" at bounding box center [611, 206] width 10 height 10
type input "****"
click at [611, 207] on icon "submit" at bounding box center [611, 205] width 9 height 9
click at [786, 279] on button "Next" at bounding box center [800, 287] width 73 height 23
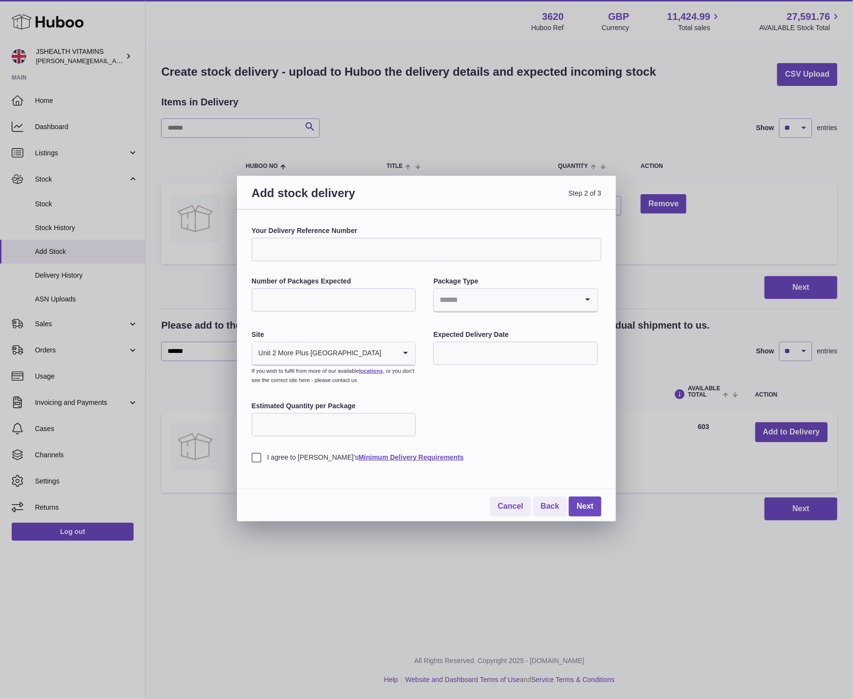
click at [325, 252] on input "Your Delivery Reference Number" at bounding box center [427, 249] width 350 height 23
type input "**********"
click at [306, 294] on input "Number of Packages Expected" at bounding box center [334, 299] width 164 height 23
type input "*"
click at [477, 301] on input "Search for option" at bounding box center [506, 300] width 144 height 22
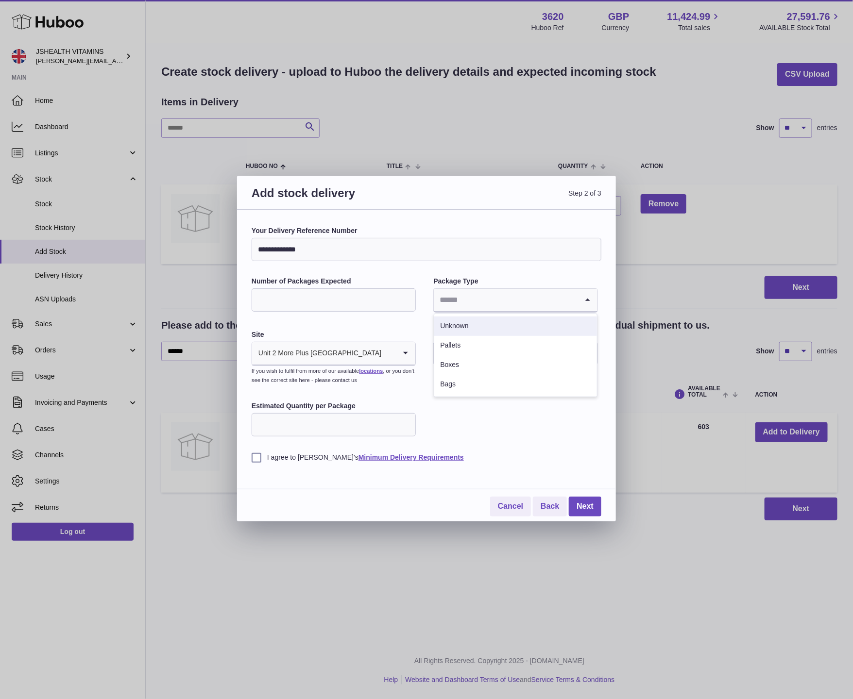
click at [468, 322] on li "Unknown" at bounding box center [515, 326] width 162 height 19
click at [471, 355] on input "text" at bounding box center [515, 353] width 164 height 23
click at [571, 376] on icon "button" at bounding box center [571, 377] width 3 height 6
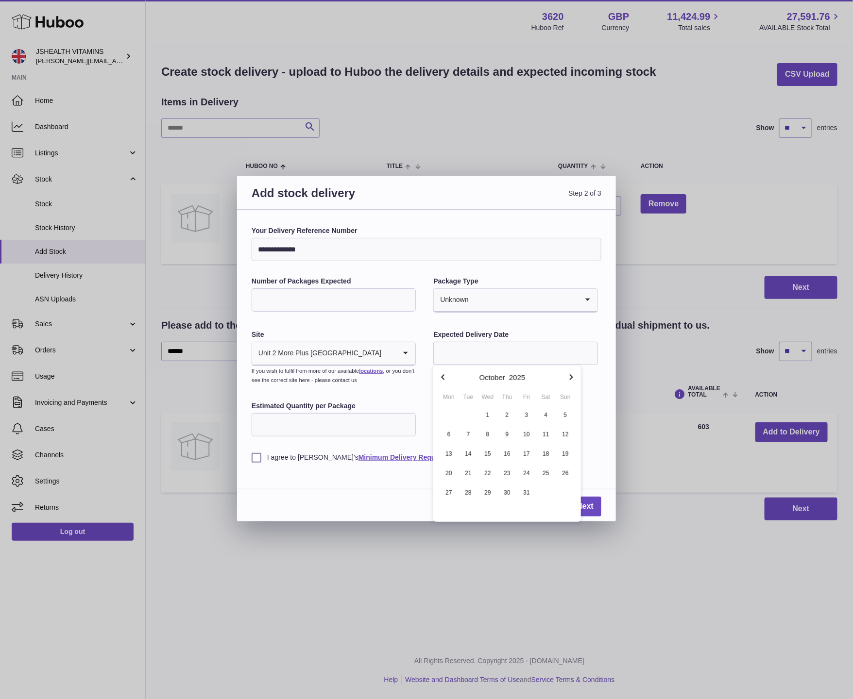
click at [571, 376] on icon "button" at bounding box center [571, 377] width 3 height 6
click at [545, 420] on span "1" at bounding box center [545, 414] width 17 height 17
type input "**********"
click at [497, 426] on div "**********" at bounding box center [427, 344] width 350 height 236
click at [360, 427] on input "Estimated Quantity per Package" at bounding box center [334, 424] width 164 height 23
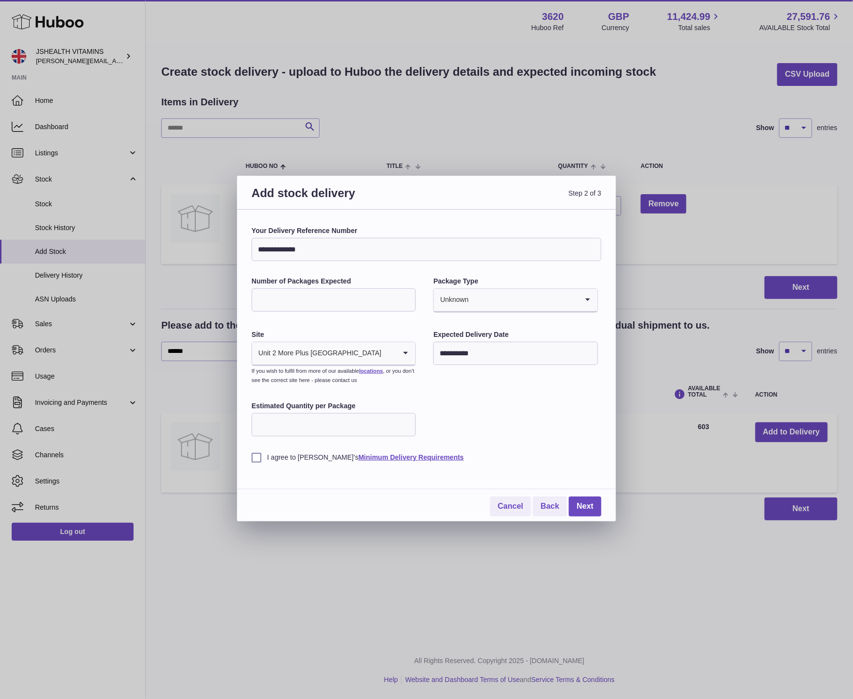
click at [262, 453] on div "I agree to Huboo's Minimum Delivery Requirements" at bounding box center [427, 450] width 350 height 24
click at [256, 458] on label "I agree to Huboo's Minimum Delivery Requirements" at bounding box center [427, 457] width 350 height 9
click at [582, 500] on link "Next" at bounding box center [585, 507] width 33 height 20
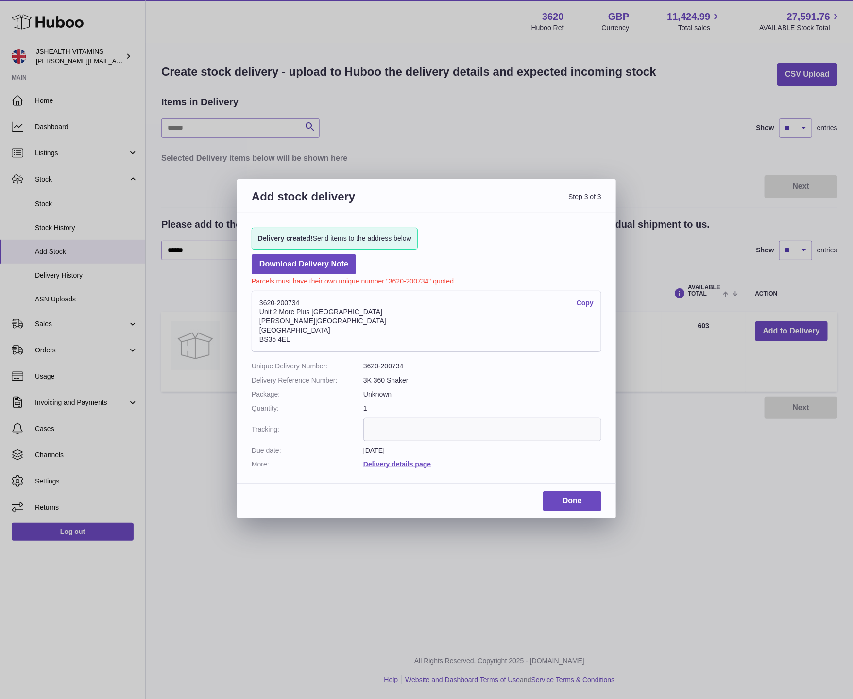
click at [286, 302] on address "3620-200734 Copy Unit 2 More Plus Central Park Hudson Ave Severn Beach BS35 4EL" at bounding box center [427, 321] width 350 height 61
copy address "3620-200734"
click at [578, 501] on link "Done" at bounding box center [572, 501] width 58 height 20
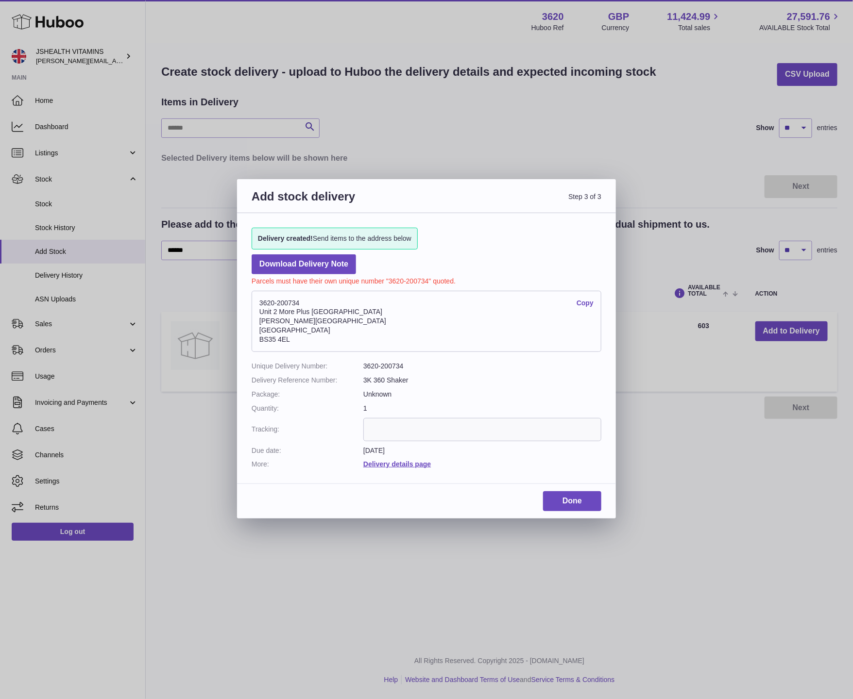
click at [134, 249] on div "Add stock delivery Step 3 of 3 Delivery created! Send items to the address belo…" at bounding box center [426, 349] width 853 height 699
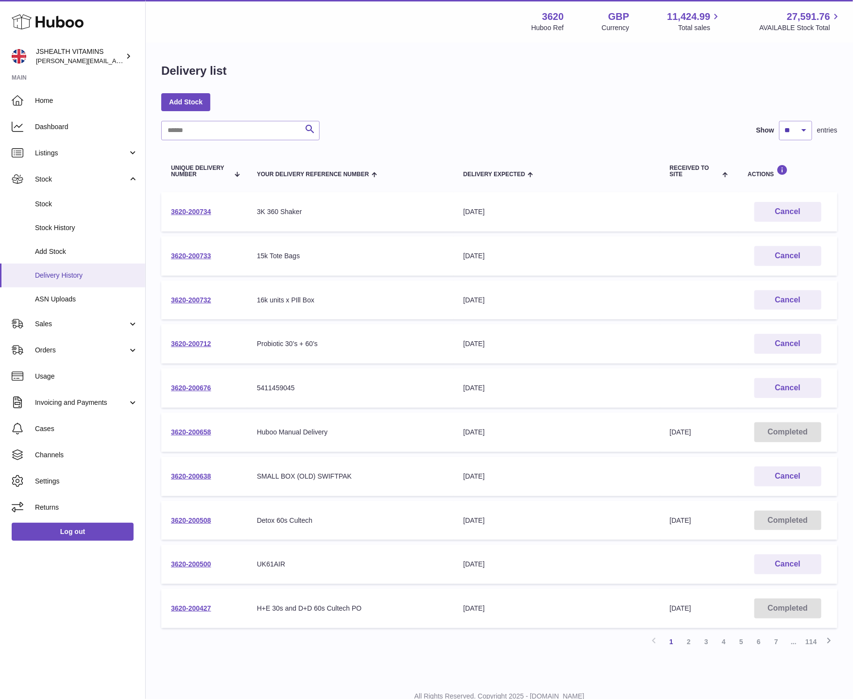
click at [87, 281] on link "Delivery History" at bounding box center [72, 276] width 145 height 24
click at [181, 208] on link "3620-200734" at bounding box center [191, 212] width 40 height 8
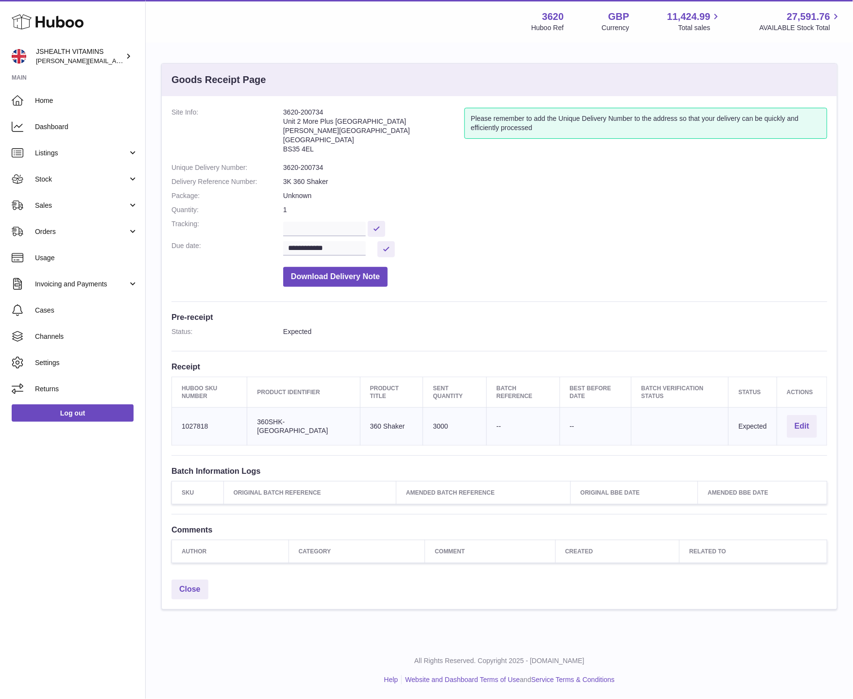
drag, startPoint x: 187, startPoint y: 428, endPoint x: 251, endPoint y: 424, distance: 63.7
click at [247, 424] on td "Huboo SKU Number 1027818" at bounding box center [209, 427] width 75 height 38
copy td "027818"
click at [62, 158] on link "Listings" at bounding box center [72, 153] width 145 height 26
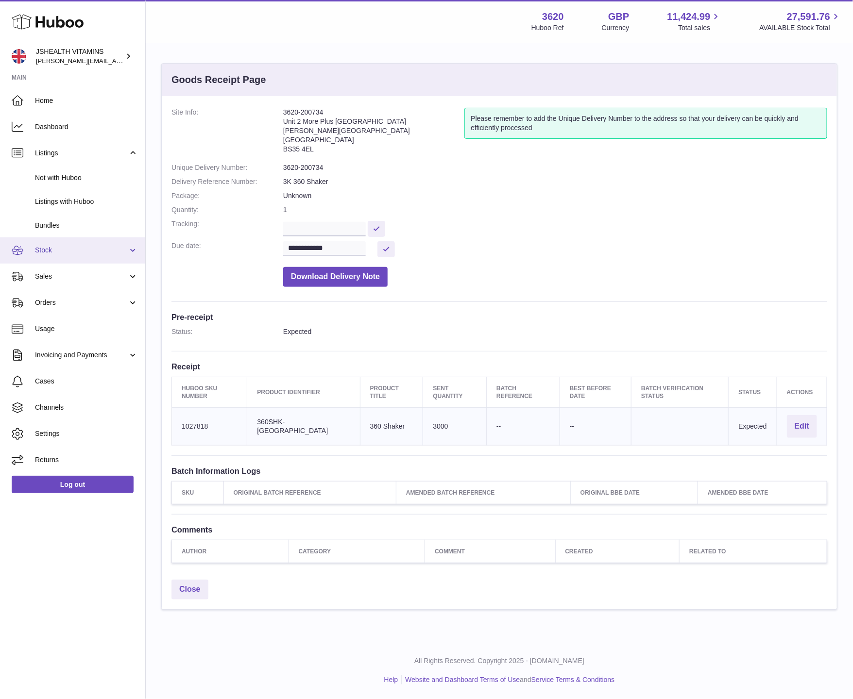
click at [62, 238] on link "Stock" at bounding box center [72, 250] width 145 height 26
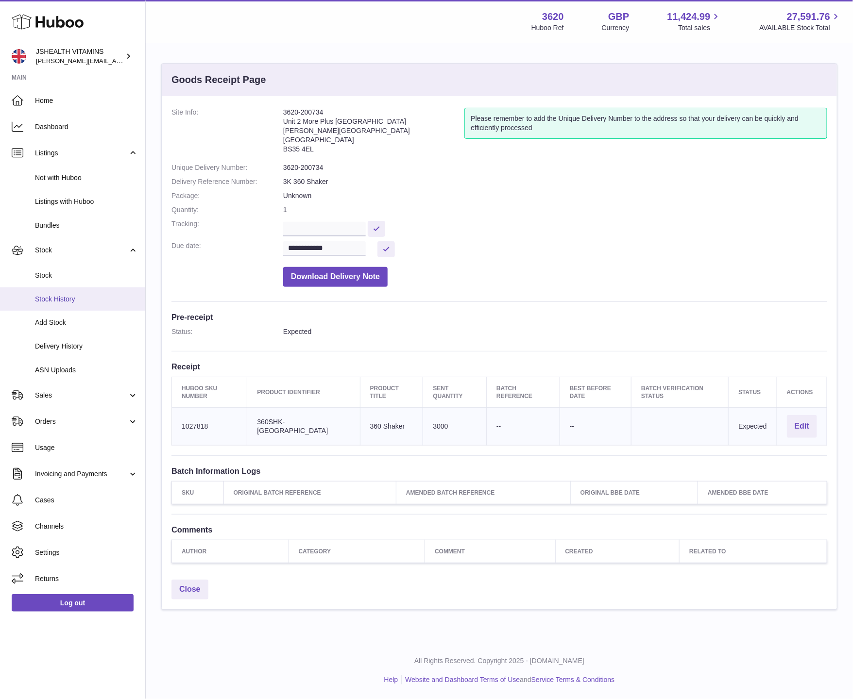
click at [54, 287] on link "Stock History" at bounding box center [72, 299] width 145 height 24
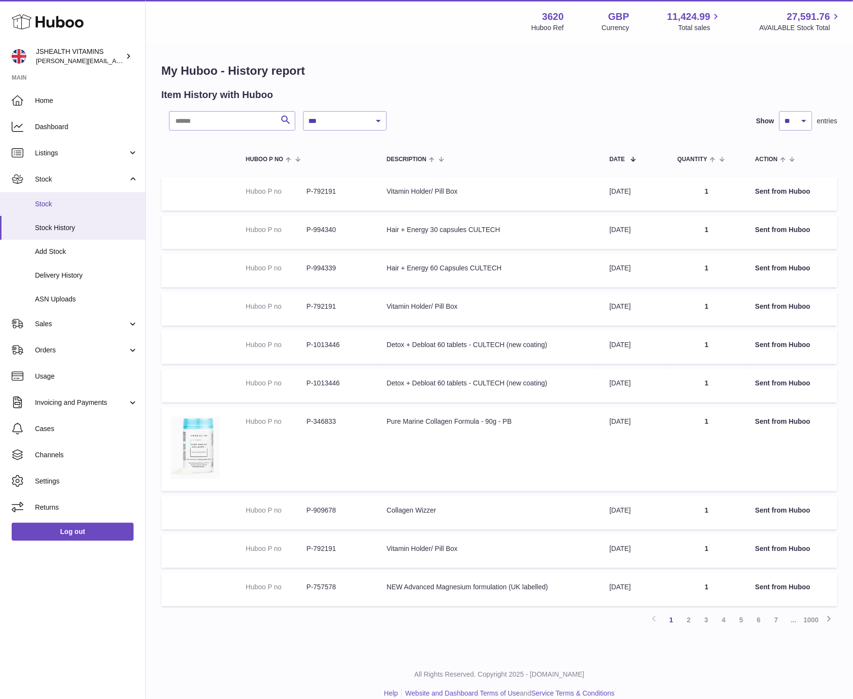
click at [63, 206] on span "Stock" at bounding box center [86, 204] width 103 height 9
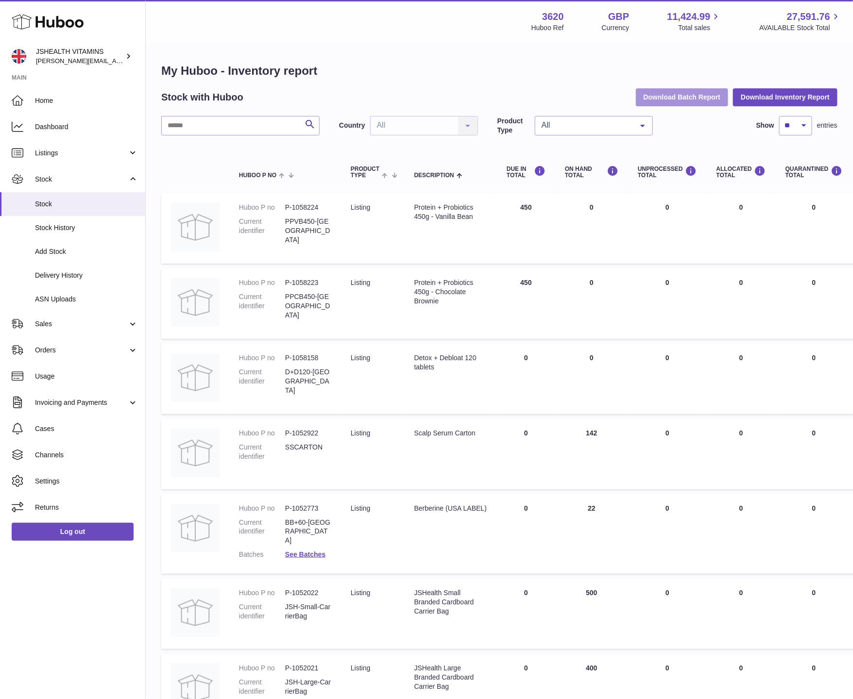
click at [702, 99] on button "Download Batch Report" at bounding box center [682, 96] width 93 height 17
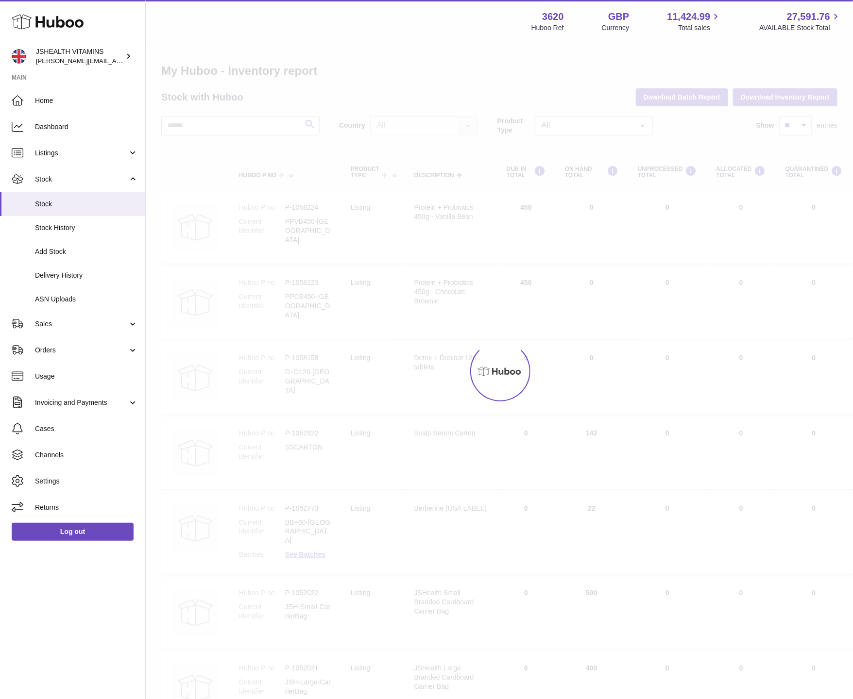
click at [772, 95] on div at bounding box center [499, 371] width 707 height 655
click at [629, 30] on div "Currency" at bounding box center [616, 27] width 28 height 9
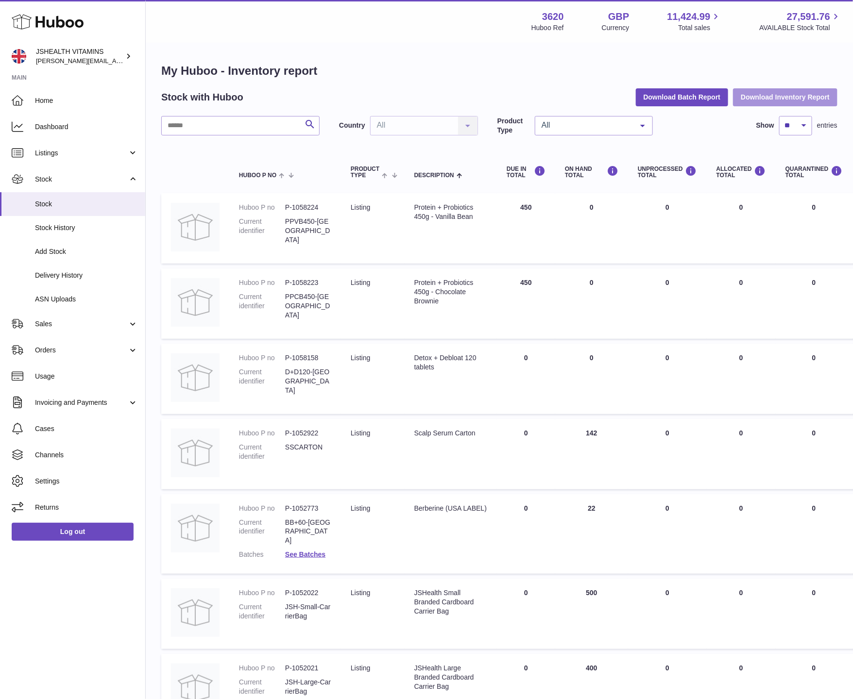
click at [761, 97] on button "Download Inventory Report" at bounding box center [785, 96] width 104 height 17
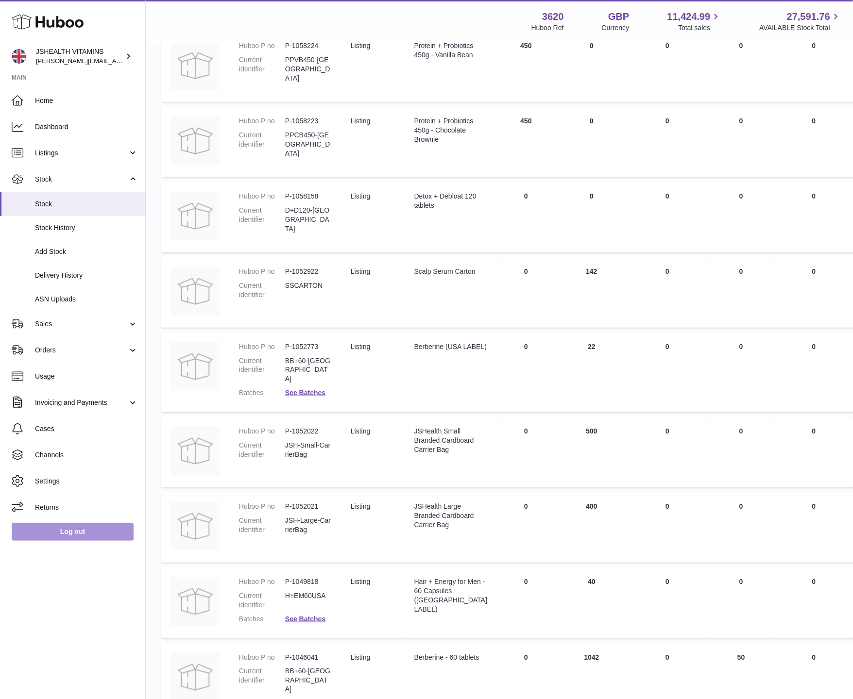
click at [87, 533] on link "Log out" at bounding box center [73, 531] width 122 height 17
